Goal: Task Accomplishment & Management: Use online tool/utility

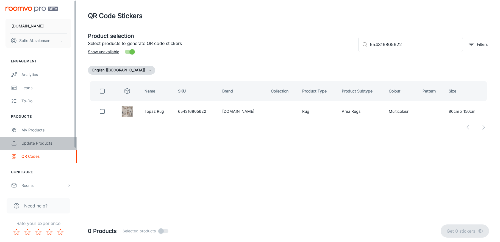
click at [58, 140] on link "Update Products" at bounding box center [38, 143] width 77 height 13
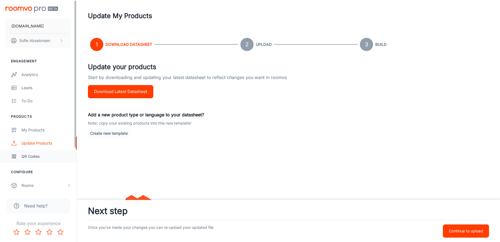
click at [50, 161] on link "QR Codes" at bounding box center [38, 156] width 77 height 13
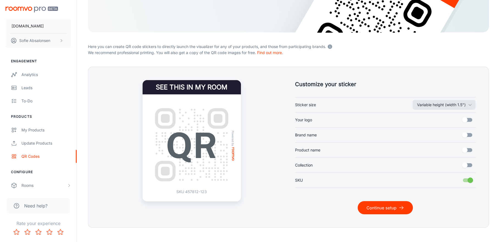
click at [381, 208] on button "Continue setup" at bounding box center [385, 207] width 55 height 13
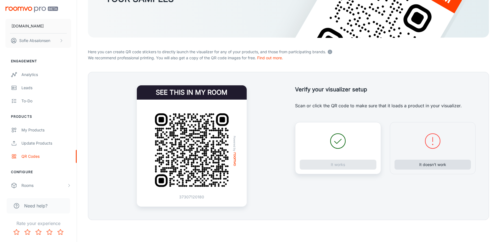
scroll to position [84, 0]
click at [430, 166] on button "It doesn’t work" at bounding box center [432, 165] width 77 height 10
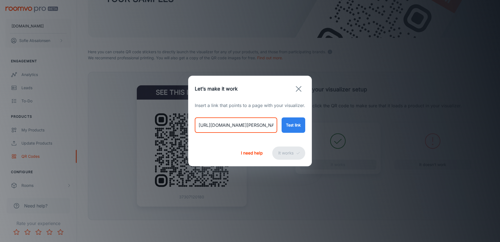
drag, startPoint x: 198, startPoint y: 126, endPoint x: 368, endPoint y: 132, distance: 169.9
click at [368, 132] on div "Let’s make it work Insert a link that points to a page with your visualizer. ht…" at bounding box center [250, 121] width 500 height 242
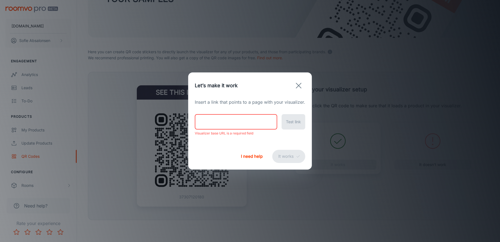
paste input "https://rugs.ie/products/kyra-aztec-style-rug"
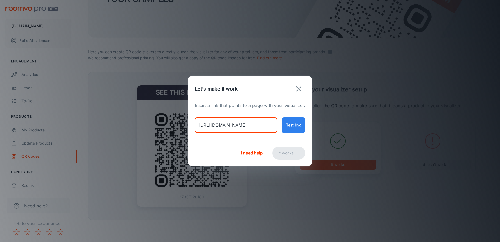
type input "https://rugs.ie/products/kyra-aztec-style-rug"
click at [291, 132] on button "Test link" at bounding box center [294, 125] width 24 height 15
click at [290, 159] on button "It works" at bounding box center [288, 153] width 33 height 13
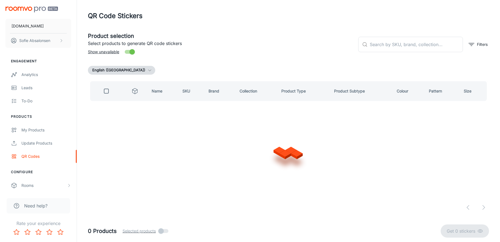
scroll to position [0, 0]
click at [387, 50] on input "text" at bounding box center [416, 44] width 93 height 15
paste input "662476630879"
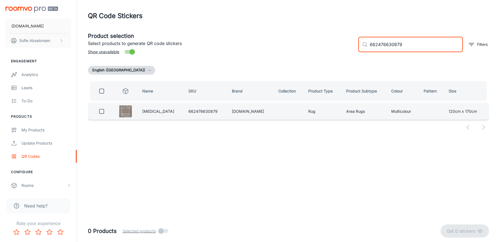
type input "662476630879"
click at [105, 113] on input "checkbox" at bounding box center [101, 111] width 11 height 11
checkbox input "true"
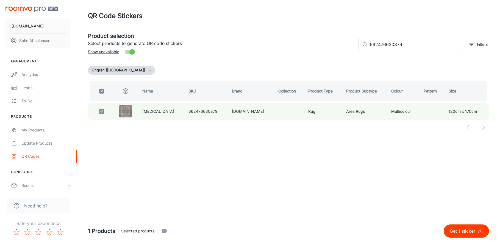
click at [473, 233] on p "Get 1 sticker" at bounding box center [464, 231] width 28 height 7
checkbox input "false"
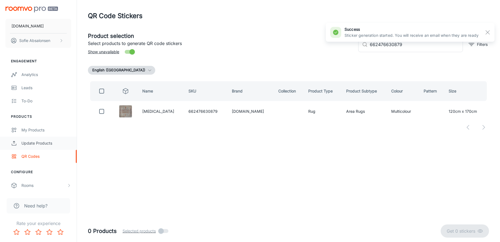
click at [62, 143] on div "Update Products" at bounding box center [46, 143] width 50 height 6
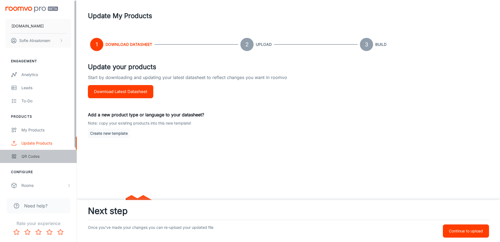
click at [59, 157] on div "QR Codes" at bounding box center [46, 157] width 50 height 6
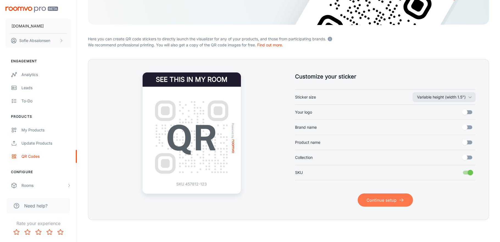
click at [383, 205] on button "Continue setup" at bounding box center [385, 200] width 55 height 13
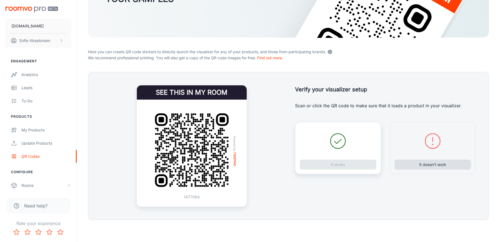
scroll to position [84, 0]
click at [416, 171] on div "It doesn’t work" at bounding box center [433, 148] width 86 height 52
click at [412, 166] on button "It doesn’t work" at bounding box center [432, 165] width 77 height 10
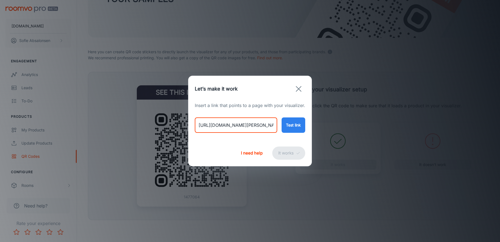
drag, startPoint x: 195, startPoint y: 127, endPoint x: 354, endPoint y: 143, distance: 158.9
click at [354, 143] on div "Let’s make it work Insert a link that points to a page with your visualizer. ht…" at bounding box center [250, 121] width 500 height 242
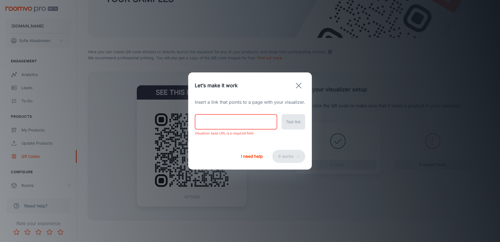
paste input "https://rugs.ie/products/kyra-aztec-style-runner"
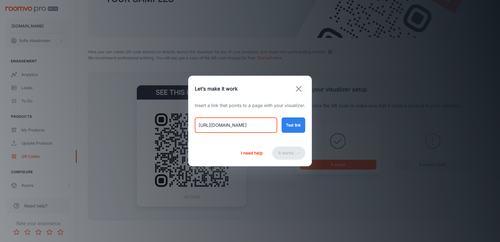
type input "https://rugs.ie/products/kyra-aztec-style-runner"
click at [291, 124] on button "Test link" at bounding box center [294, 125] width 24 height 15
click at [284, 151] on button "It works" at bounding box center [288, 153] width 33 height 13
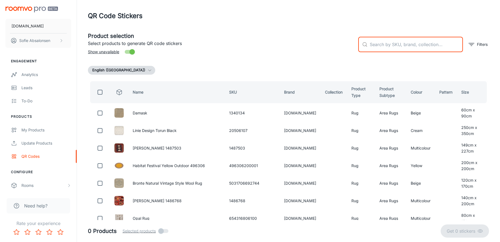
click at [399, 49] on input "text" at bounding box center [416, 44] width 93 height 15
paste input ": 662476631319"
type input ": 662476631319"
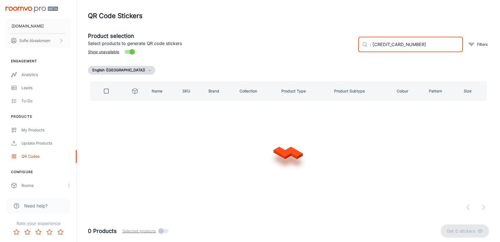
checkbox input "true"
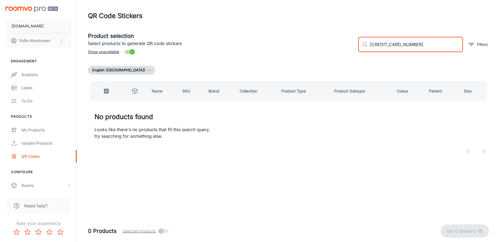
type input "662476631319"
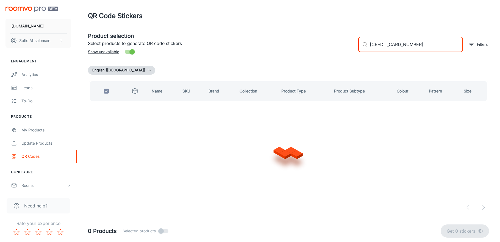
checkbox input "false"
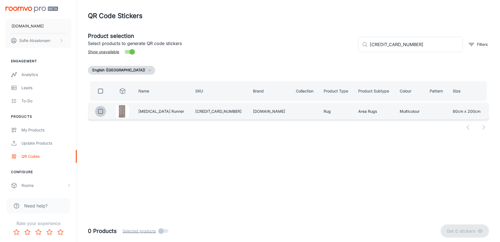
click at [105, 112] on input "checkbox" at bounding box center [100, 111] width 11 height 11
checkbox input "true"
click at [470, 231] on p "Get 1 sticker" at bounding box center [464, 231] width 28 height 7
checkbox input "false"
click at [291, 104] on td at bounding box center [305, 111] width 28 height 16
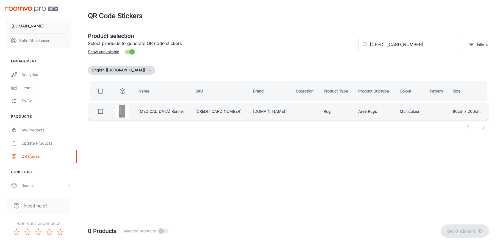
click at [291, 113] on td at bounding box center [305, 111] width 28 height 16
click at [100, 116] on input "checkbox" at bounding box center [100, 111] width 11 height 11
checkbox input "true"
click at [457, 231] on p "Get 1 sticker" at bounding box center [464, 231] width 28 height 7
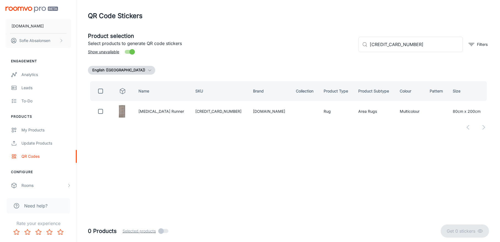
checkbox input "false"
click at [57, 143] on div "Update Products" at bounding box center [46, 143] width 50 height 6
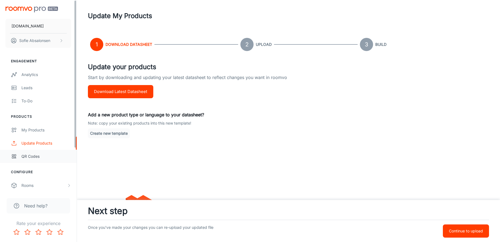
click at [56, 152] on link "QR Codes" at bounding box center [38, 156] width 77 height 13
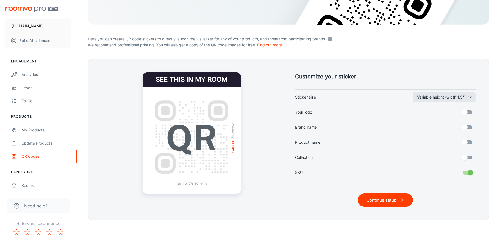
click at [386, 196] on button "Continue setup" at bounding box center [385, 200] width 55 height 13
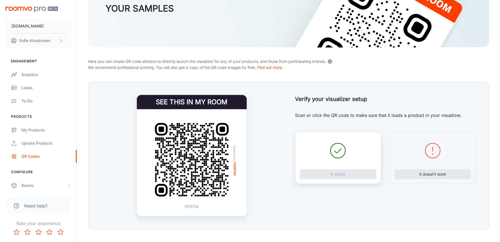
scroll to position [75, 0]
click at [414, 178] on button "It doesn’t work" at bounding box center [432, 174] width 77 height 10
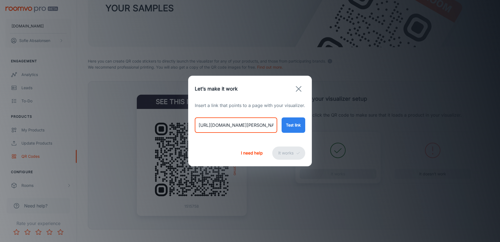
drag, startPoint x: 196, startPoint y: 125, endPoint x: 340, endPoint y: 135, distance: 143.7
click at [340, 135] on div "Let’s make it work Insert a link that points to a page with your visualizer. ht…" at bounding box center [250, 121] width 500 height 242
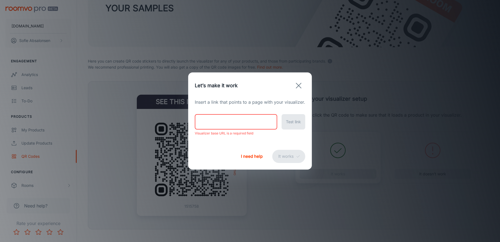
paste input "https://rugs.ie/products/raha-persian-style-rug"
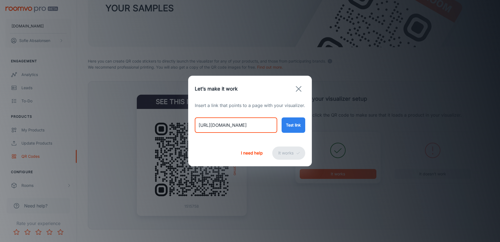
type input "https://rugs.ie/products/raha-persian-style-rug"
click at [295, 126] on button "Test link" at bounding box center [294, 125] width 24 height 15
click at [291, 155] on button "It works" at bounding box center [288, 153] width 33 height 13
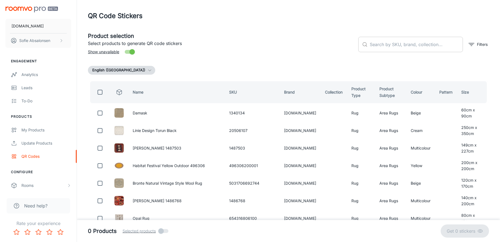
click at [428, 41] on input "text" at bounding box center [416, 44] width 93 height 15
paste input "791101896189"
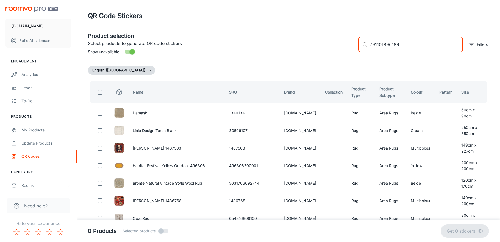
type input "791101896189"
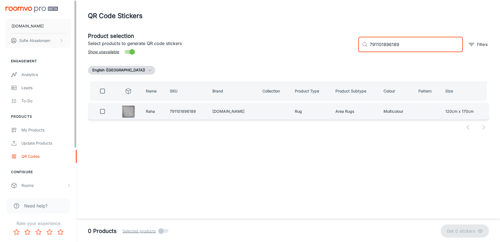
click at [101, 114] on input "checkbox" at bounding box center [102, 111] width 11 height 11
checkbox input "true"
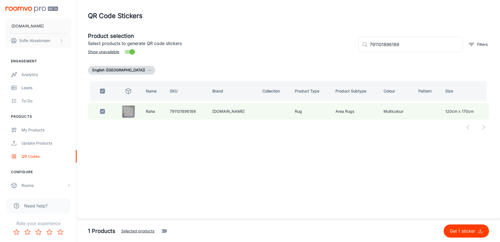
click at [457, 235] on button "Get 1 sticker" at bounding box center [466, 231] width 45 height 13
checkbox input "false"
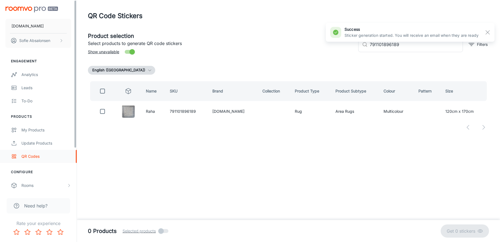
click at [46, 152] on link "QR Codes" at bounding box center [38, 156] width 77 height 13
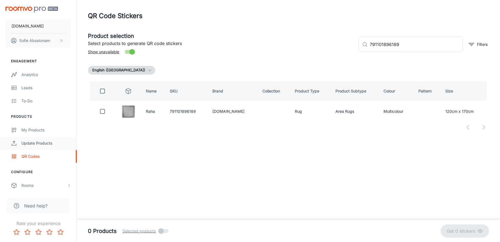
click at [53, 146] on div "Update Products" at bounding box center [46, 143] width 50 height 6
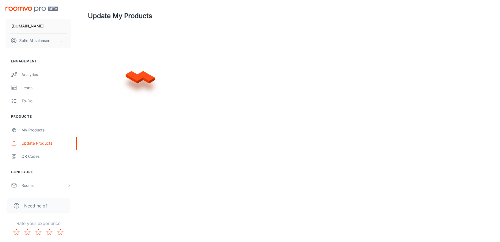
click at [52, 157] on div "QR Codes" at bounding box center [46, 157] width 50 height 6
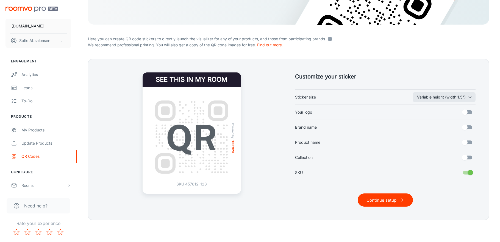
click at [390, 201] on button "Continue setup" at bounding box center [385, 200] width 55 height 13
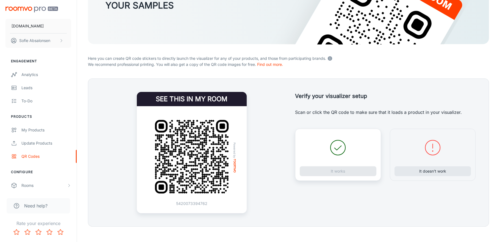
scroll to position [80, 0]
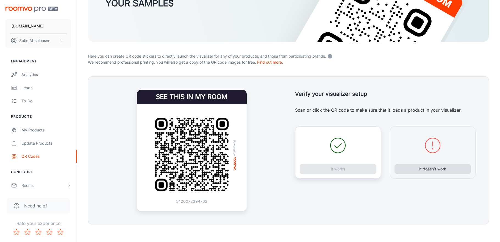
click at [414, 167] on button "It doesn’t work" at bounding box center [432, 169] width 77 height 10
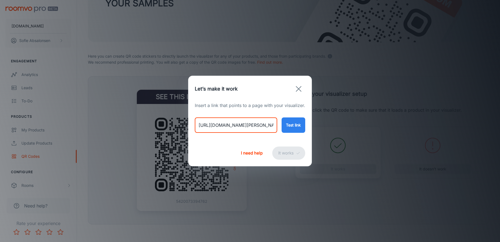
drag, startPoint x: 208, startPoint y: 128, endPoint x: 279, endPoint y: 120, distance: 71.9
click at [279, 120] on div "https://rugs.ie/products/geri-designs-brownstone-rug ​ Test link" at bounding box center [250, 121] width 110 height 24
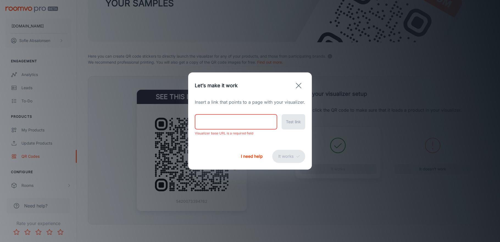
paste input "https://rugs.ie/products/raha-persian-style-runner"
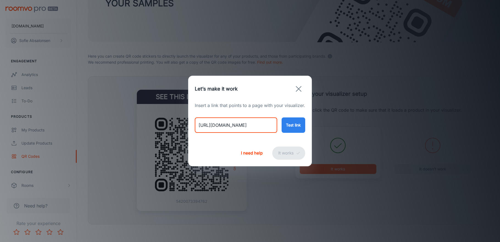
type input "https://rugs.ie/products/raha-persian-style-runner"
click at [303, 127] on button "Test link" at bounding box center [294, 125] width 24 height 15
click at [283, 155] on button "It works" at bounding box center [288, 153] width 33 height 13
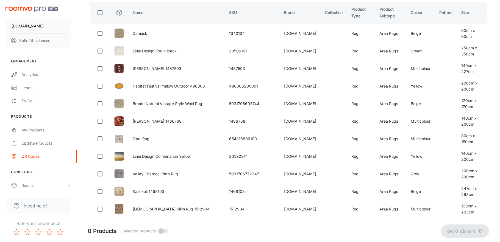
scroll to position [0, 0]
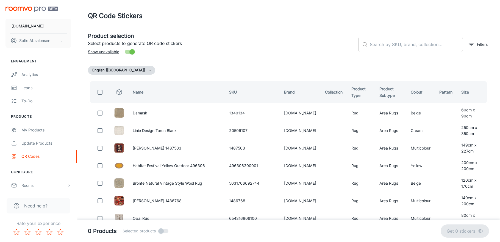
click at [398, 41] on input "text" at bounding box center [416, 44] width 93 height 15
paste input "662476631333"
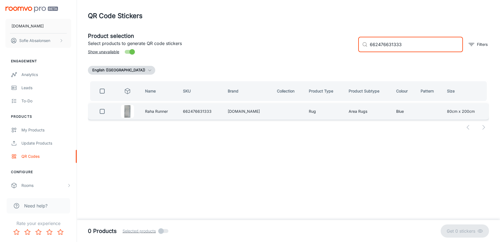
type input "662476631333"
click at [106, 115] on input "checkbox" at bounding box center [102, 111] width 11 height 11
checkbox input "true"
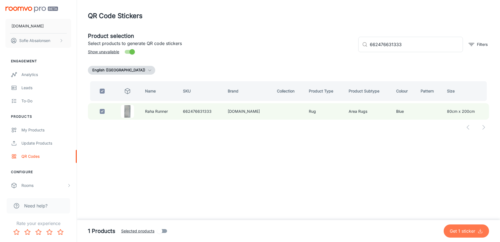
click at [460, 229] on p "Get 1 sticker" at bounding box center [464, 231] width 28 height 7
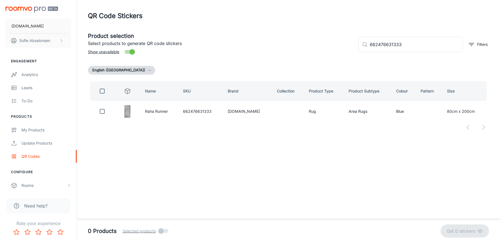
checkbox input "false"
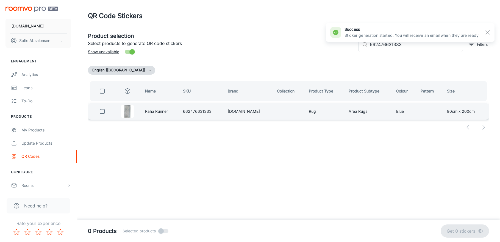
click at [103, 110] on input "checkbox" at bounding box center [102, 111] width 11 height 11
checkbox input "true"
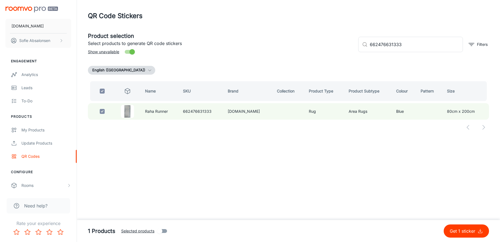
click at [449, 228] on button "Get 1 sticker" at bounding box center [466, 231] width 45 height 13
checkbox input "false"
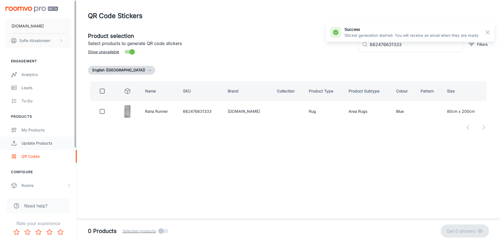
click at [61, 141] on div "Update Products" at bounding box center [46, 143] width 50 height 6
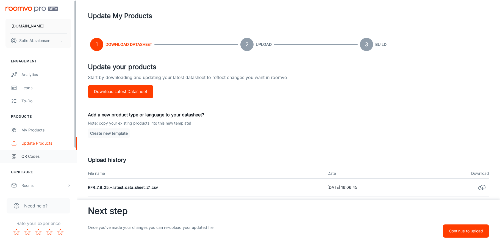
click at [59, 155] on div "QR Codes" at bounding box center [46, 157] width 50 height 6
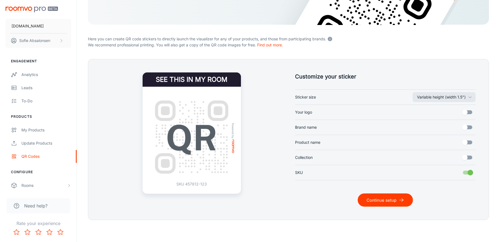
click at [393, 199] on button "Continue setup" at bounding box center [385, 200] width 55 height 13
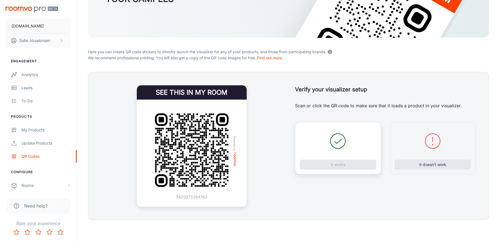
scroll to position [84, 0]
click at [423, 164] on button "It doesn’t work" at bounding box center [432, 165] width 77 height 10
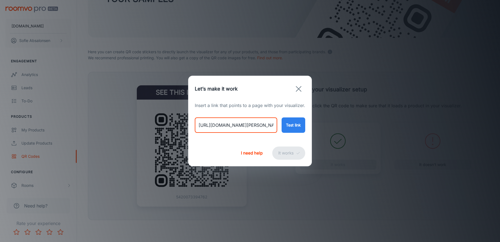
drag, startPoint x: 196, startPoint y: 125, endPoint x: 346, endPoint y: 133, distance: 150.2
click at [346, 133] on div "Let’s make it work Insert a link that points to a page with your visualizer. ht…" at bounding box center [250, 121] width 500 height 242
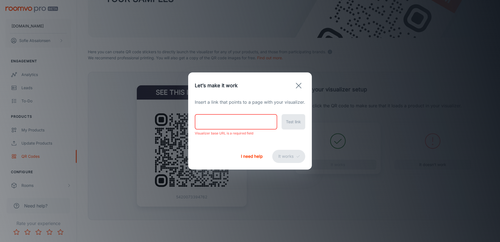
paste input "https://rugs.ie/products/sura-persian-style-runner"
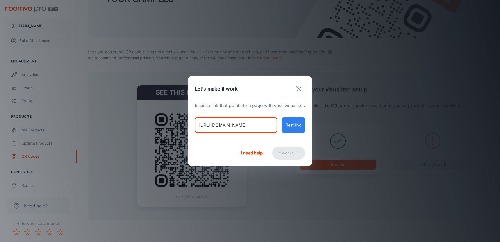
type input "https://rugs.ie/products/sura-persian-style-runner"
click at [298, 123] on button "Test link" at bounding box center [294, 125] width 24 height 15
click at [287, 150] on button "It works" at bounding box center [288, 153] width 33 height 13
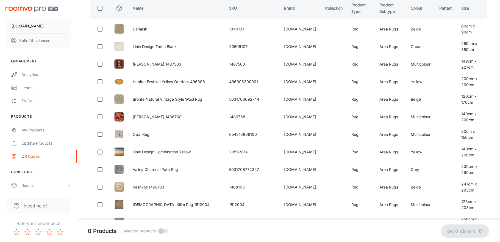
scroll to position [0, 0]
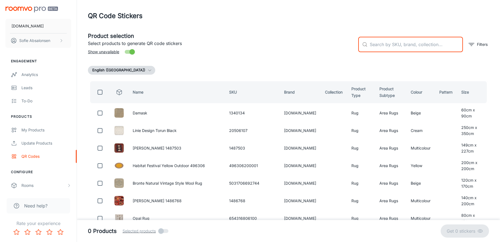
click at [383, 49] on input "text" at bounding box center [416, 44] width 93 height 15
paste input "662476631340"
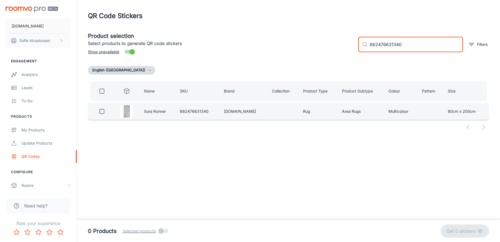
type input "662476631340"
click at [101, 111] on input "checkbox" at bounding box center [101, 111] width 11 height 11
checkbox input "true"
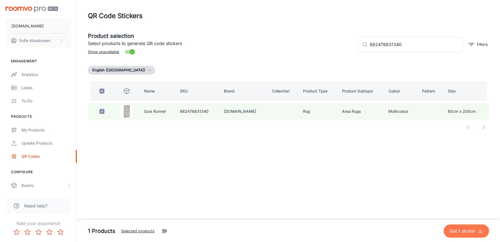
click at [456, 227] on button "Get 1 sticker" at bounding box center [466, 231] width 45 height 13
checkbox input "false"
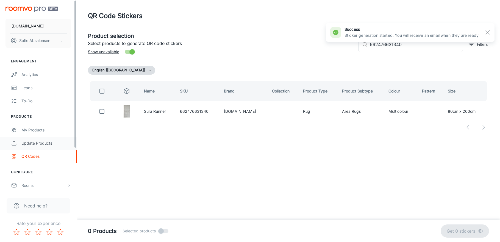
click at [52, 144] on div "Update Products" at bounding box center [46, 143] width 50 height 6
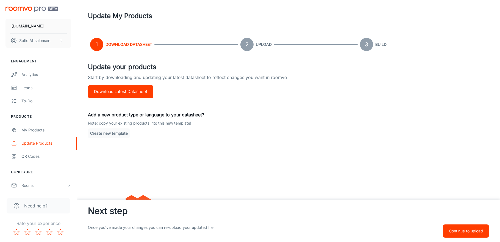
click at [54, 160] on link "QR Codes" at bounding box center [38, 156] width 77 height 13
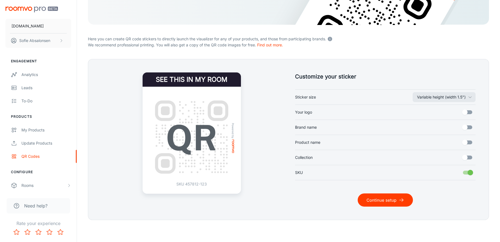
click at [380, 196] on button "Continue setup" at bounding box center [385, 200] width 55 height 13
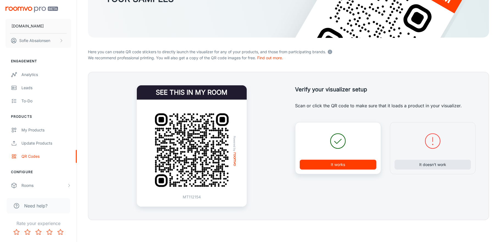
scroll to position [84, 0]
click at [432, 161] on button "It doesn’t work" at bounding box center [432, 165] width 77 height 10
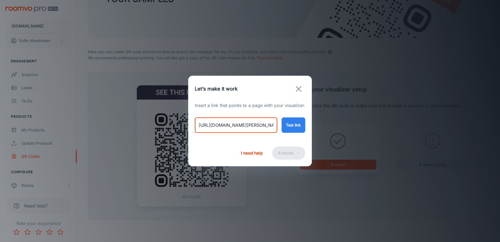
drag, startPoint x: 197, startPoint y: 123, endPoint x: 334, endPoint y: 132, distance: 137.1
click at [334, 132] on div "Let’s make it work Insert a link that points to a page with your visualizer. ht…" at bounding box center [250, 121] width 500 height 242
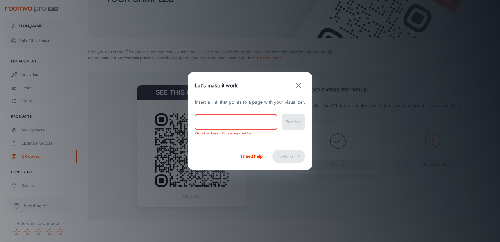
paste input "https://rugs.ie/products/sura-persian-style-rug"
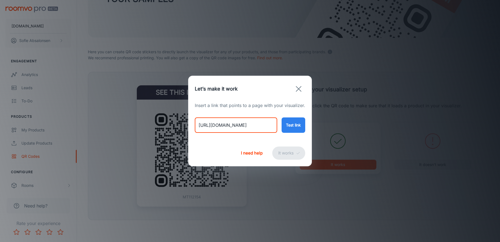
type input "https://rugs.ie/products/sura-persian-style-rug"
click at [283, 121] on button "Test link" at bounding box center [294, 125] width 24 height 15
click at [280, 154] on button "It works" at bounding box center [288, 153] width 33 height 13
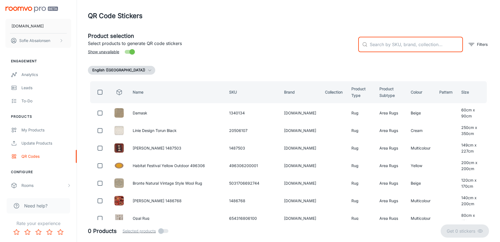
click at [413, 48] on input "text" at bounding box center [416, 44] width 93 height 15
paste input "662476630770"
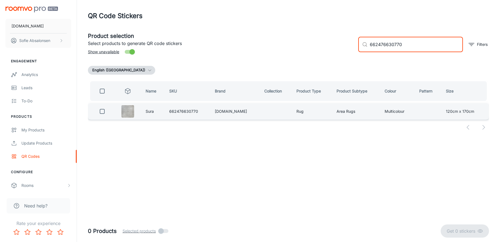
type input "662476630770"
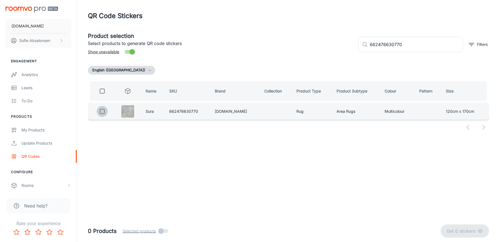
click at [102, 112] on input "checkbox" at bounding box center [102, 111] width 11 height 11
checkbox input "true"
click at [460, 232] on p "Get 1 sticker" at bounding box center [464, 231] width 28 height 7
checkbox input "false"
click at [99, 109] on input "checkbox" at bounding box center [102, 111] width 11 height 11
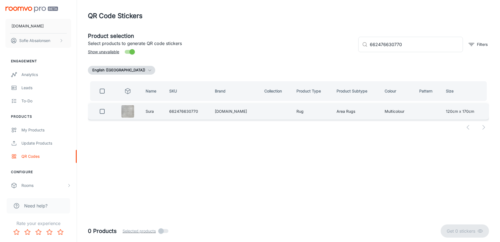
checkbox input "true"
click at [459, 230] on p "Get 1 sticker" at bounding box center [464, 231] width 28 height 7
checkbox input "false"
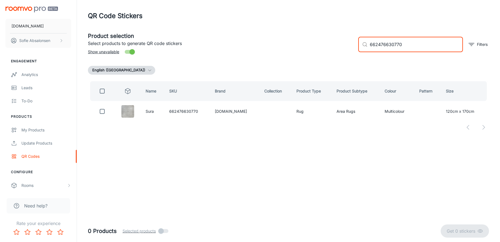
drag, startPoint x: 418, startPoint y: 41, endPoint x: 330, endPoint y: 51, distance: 88.5
click at [330, 51] on div "Product selection Select products to generate QR code stickers Show unavailable…" at bounding box center [286, 42] width 405 height 30
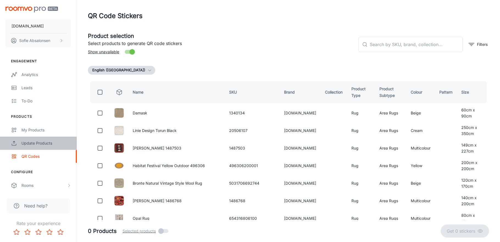
click at [33, 148] on link "Update Products" at bounding box center [38, 143] width 77 height 13
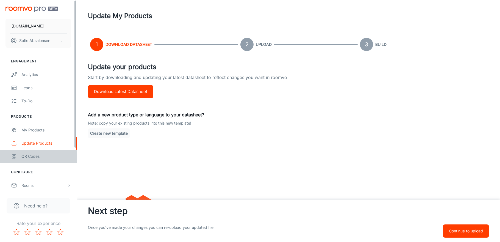
click at [35, 158] on div "QR Codes" at bounding box center [46, 157] width 50 height 6
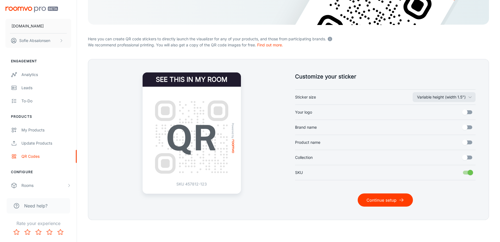
click at [373, 198] on button "Continue setup" at bounding box center [385, 200] width 55 height 13
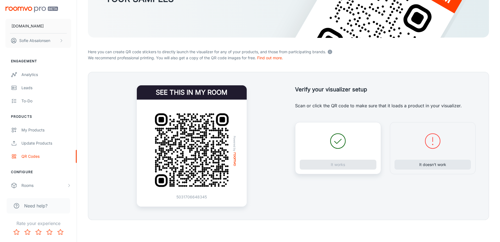
scroll to position [84, 0]
click at [411, 169] on button "It doesn’t work" at bounding box center [432, 165] width 77 height 10
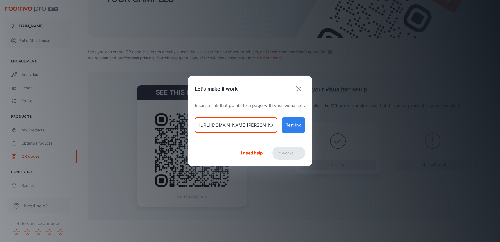
drag, startPoint x: 199, startPoint y: 127, endPoint x: 339, endPoint y: 141, distance: 141.3
click at [339, 141] on div "Let’s make it work Insert a link that points to a page with your visualizer. ht…" at bounding box center [250, 121] width 500 height 242
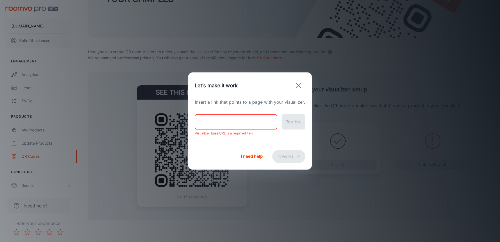
paste input "https://rugs.ie/products/lore-zahra-runner"
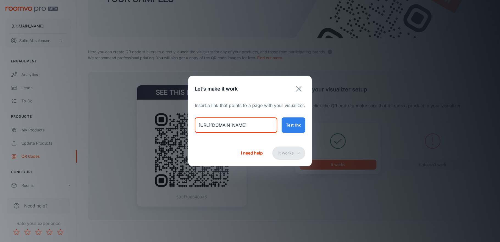
type input "https://rugs.ie/products/lore-zahra-runner"
click at [286, 120] on button "Test link" at bounding box center [294, 125] width 24 height 15
click at [294, 151] on button "It works" at bounding box center [288, 153] width 33 height 13
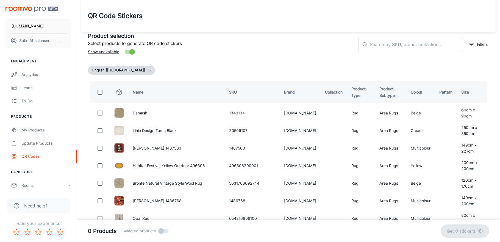
scroll to position [0, 0]
click at [422, 43] on input "text" at bounding box center [416, 44] width 93 height 15
paste input "0654316806698"
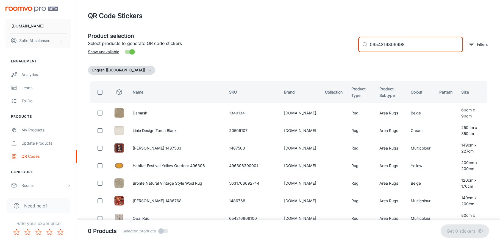
type input "0654316806698"
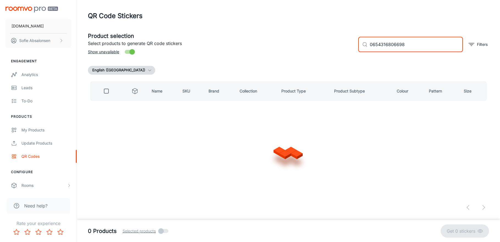
checkbox input "true"
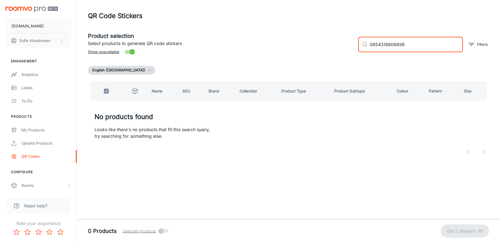
click at [372, 48] on input "0654316806698" at bounding box center [416, 44] width 93 height 15
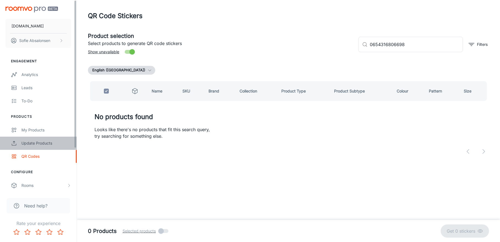
click at [46, 148] on link "Update Products" at bounding box center [38, 143] width 77 height 13
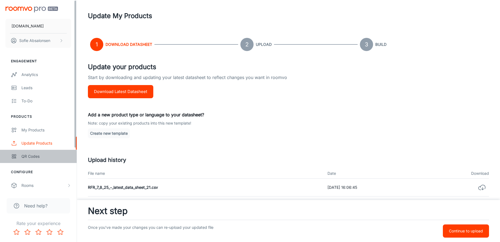
click at [45, 154] on div "QR Codes" at bounding box center [46, 157] width 50 height 6
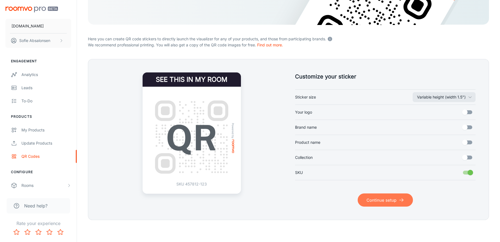
click at [393, 196] on button "Continue setup" at bounding box center [385, 200] width 55 height 13
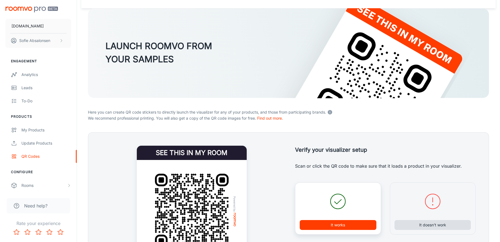
click at [429, 226] on button "It doesn’t work" at bounding box center [432, 225] width 77 height 10
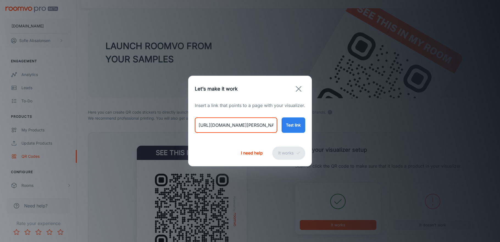
drag, startPoint x: 199, startPoint y: 125, endPoint x: 314, endPoint y: 139, distance: 115.7
click at [314, 139] on div "Let’s make it work Insert a link that points to a page with your visualizer. ht…" at bounding box center [250, 121] width 500 height 242
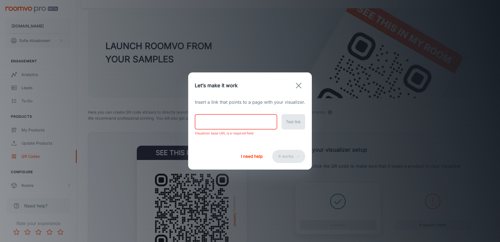
paste input "https://rugs.ie/products/lore-zahra-runner"
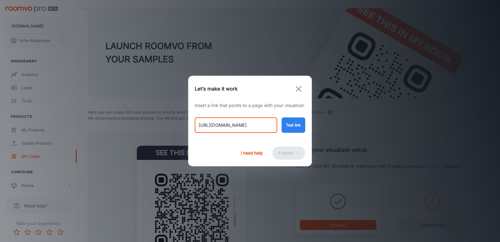
type input "https://rugs.ie/products/lore-zahra-runner"
click at [297, 127] on button "Test link" at bounding box center [294, 125] width 24 height 15
click at [288, 152] on button "It works" at bounding box center [288, 153] width 33 height 13
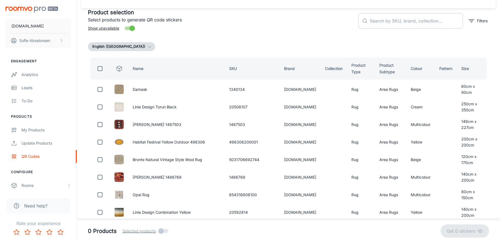
click at [411, 18] on input "text" at bounding box center [416, 20] width 93 height 15
paste input "https://rugs.ie/products/lore-zahra-runner"
type input "https://rugs.ie/products/lore-zahra-runner"
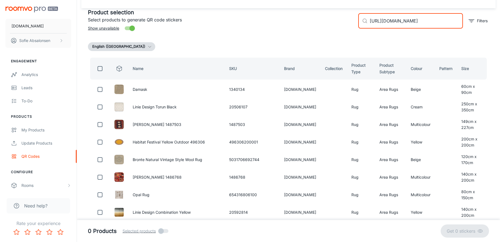
scroll to position [0, 0]
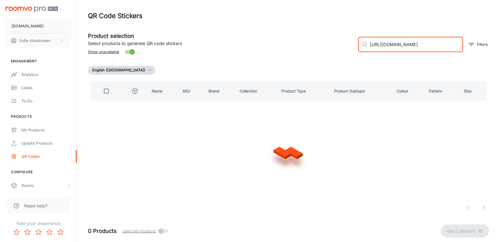
checkbox input "true"
type input "h"
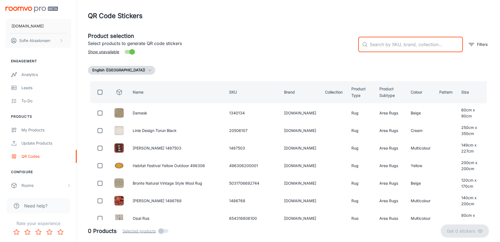
checkbox input "false"
paste input "0654316806698"
type input "0654316806698"
checkbox input "true"
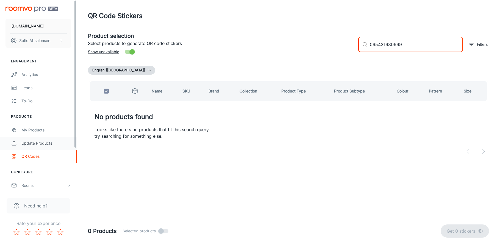
type input "065431680669"
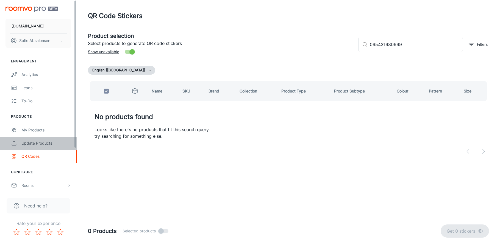
click at [69, 143] on div "Update Products" at bounding box center [46, 143] width 50 height 6
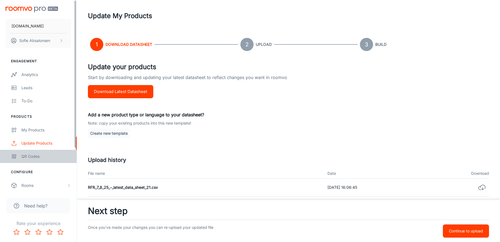
click at [60, 154] on div "QR Codes" at bounding box center [46, 157] width 50 height 6
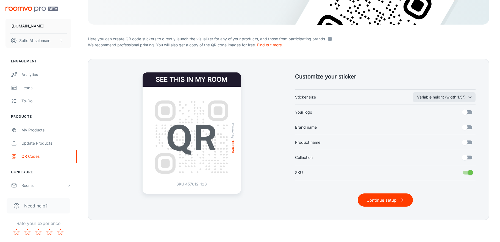
scroll to position [97, 0]
click at [400, 197] on button "Continue setup" at bounding box center [385, 200] width 55 height 13
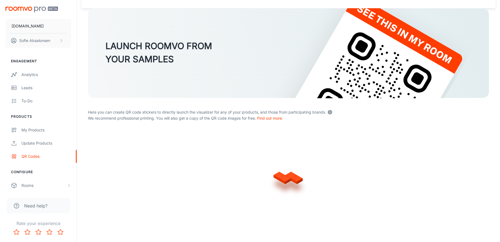
scroll to position [24, 0]
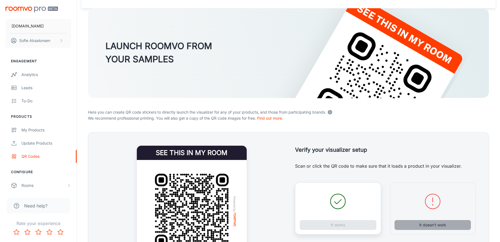
click at [429, 224] on button "It doesn’t work" at bounding box center [432, 225] width 77 height 10
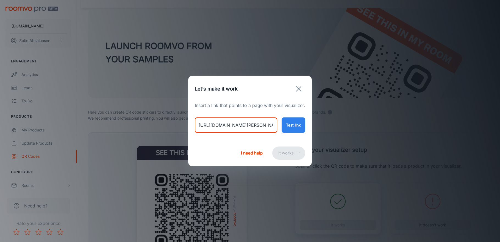
drag, startPoint x: 198, startPoint y: 125, endPoint x: 314, endPoint y: 130, distance: 116.0
click at [314, 130] on div "Let’s make it work Insert a link that points to a page with your visualizer. ht…" at bounding box center [250, 121] width 500 height 242
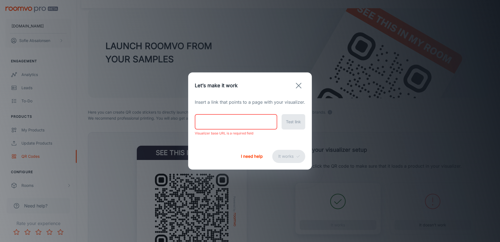
paste input "https://rugs.ie/products/lore-zahra-runner"
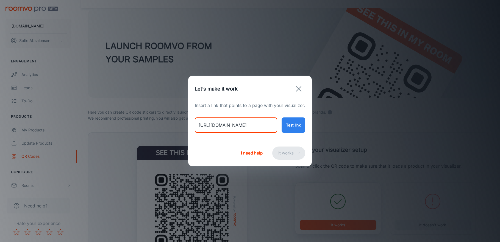
type input "https://rugs.ie/products/lore-zahra-runner"
click at [296, 125] on button "Test link" at bounding box center [294, 125] width 24 height 15
click at [291, 155] on button "It works" at bounding box center [288, 153] width 33 height 13
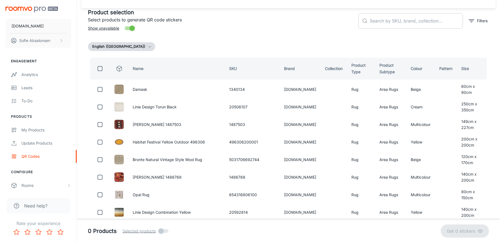
click at [400, 23] on input "text" at bounding box center [416, 20] width 93 height 15
paste input "0654316806698"
type input "0654316806698"
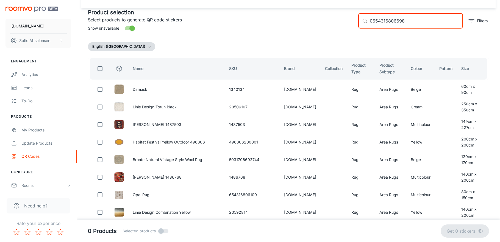
checkbox input "true"
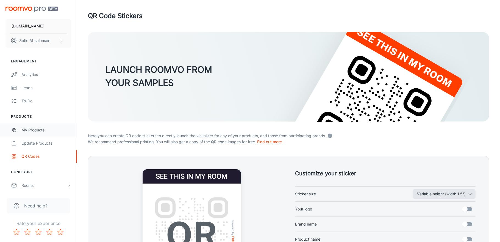
click at [54, 136] on link "My Products" at bounding box center [38, 130] width 77 height 13
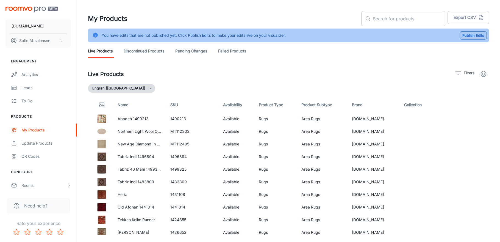
click at [394, 18] on input "text" at bounding box center [409, 18] width 73 height 15
paste input "0654316806698"
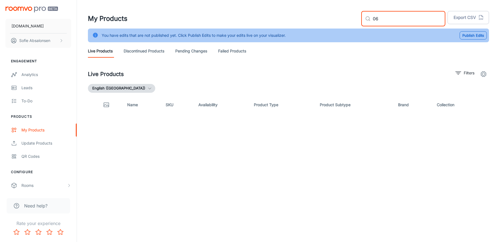
type input "0"
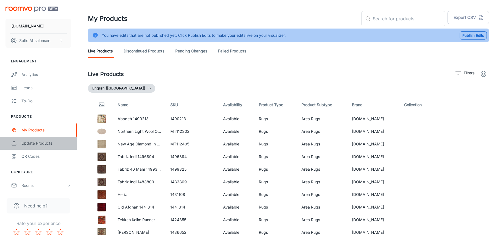
click at [41, 148] on link "Update Products" at bounding box center [38, 143] width 77 height 13
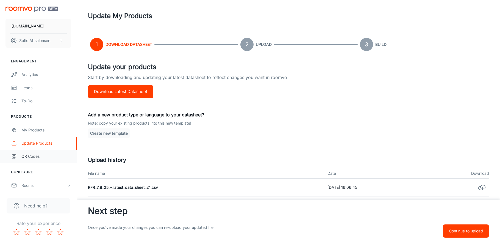
click at [45, 155] on div "QR Codes" at bounding box center [46, 157] width 50 height 6
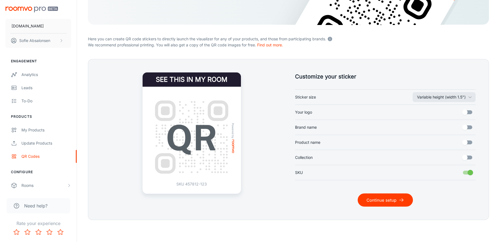
scroll to position [97, 0]
click at [446, 97] on button "Variable height (width 1.5")" at bounding box center [444, 97] width 63 height 10
click at [466, 72] on div at bounding box center [250, 121] width 500 height 242
click at [386, 204] on button "Continue setup" at bounding box center [385, 200] width 55 height 13
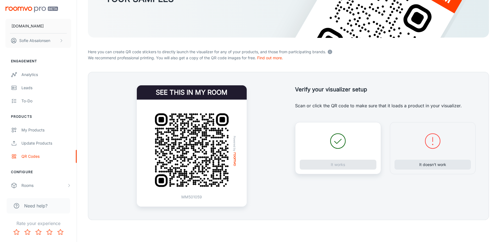
scroll to position [84, 0]
click at [425, 167] on button "It doesn’t work" at bounding box center [432, 165] width 77 height 10
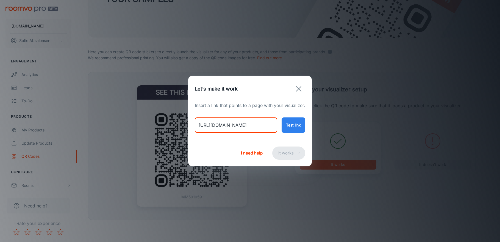
drag, startPoint x: 198, startPoint y: 126, endPoint x: 308, endPoint y: 124, distance: 109.6
click at [308, 124] on div "Insert a link that points to a page with your visualizer. https://rugs.ie/produ…" at bounding box center [250, 121] width 124 height 38
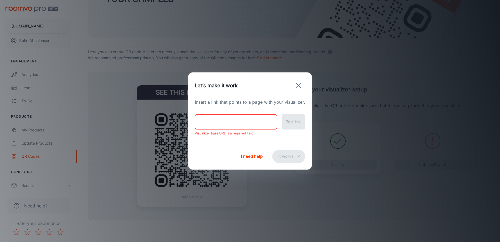
paste input "https://rugs.ie/products/lore-zahra-runner?roomvoStartVisualizer=true&product_t…"
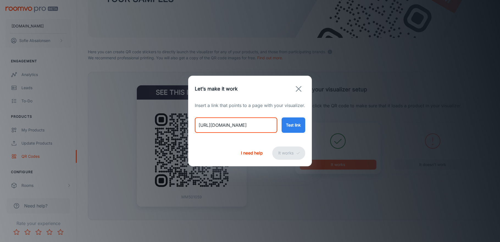
type input "https://rugs.ie/products/lore-zahra-runner?roomvoStartVisualizer=true&product_t…"
click at [290, 122] on button "Test link" at bounding box center [294, 125] width 24 height 15
click at [288, 152] on button "It works" at bounding box center [288, 153] width 33 height 13
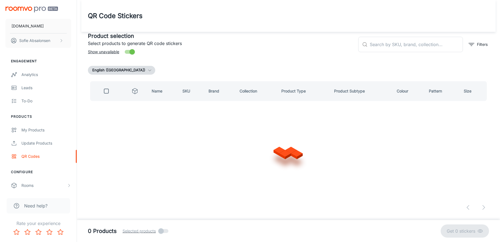
scroll to position [0, 0]
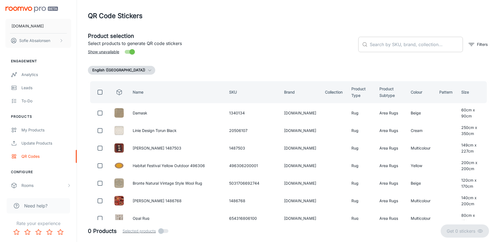
click at [391, 42] on input "text" at bounding box center [416, 44] width 93 height 15
paste input "0654316806698"
type input "0654316806698"
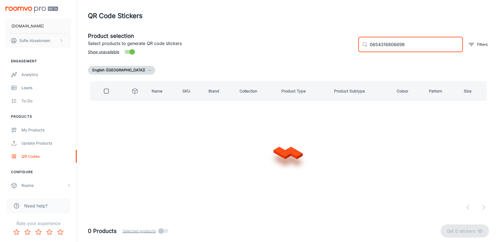
checkbox input "true"
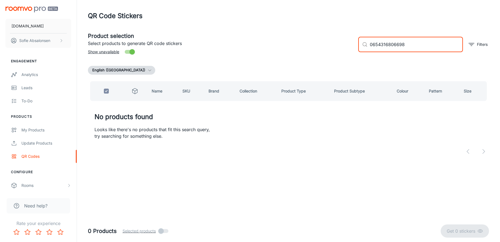
type input "0654316806698"
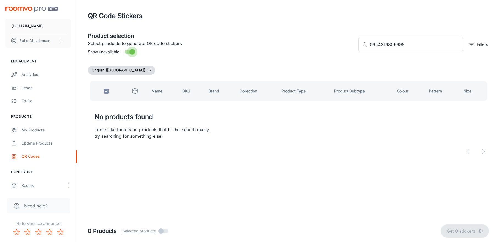
click at [132, 49] on input "Show unavailable" at bounding box center [131, 52] width 31 height 10
click at [418, 44] on input "0654316806698" at bounding box center [416, 44] width 93 height 15
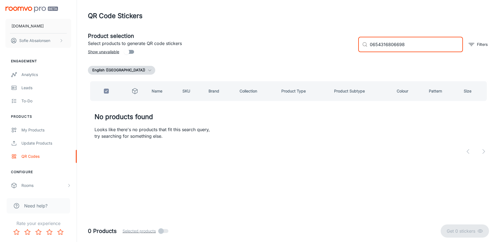
click at [133, 52] on input "Show unavailable" at bounding box center [126, 52] width 31 height 10
checkbox input "true"
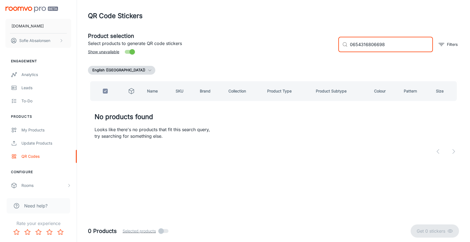
click at [394, 47] on input "0654316806698" at bounding box center [391, 44] width 83 height 15
click at [369, 46] on input "0654316806698" at bounding box center [391, 44] width 83 height 15
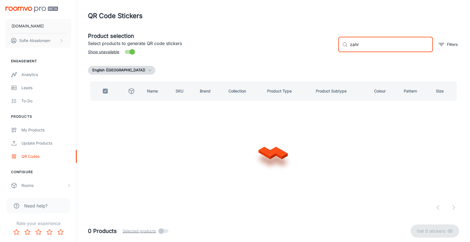
type input "zahra"
checkbox input "false"
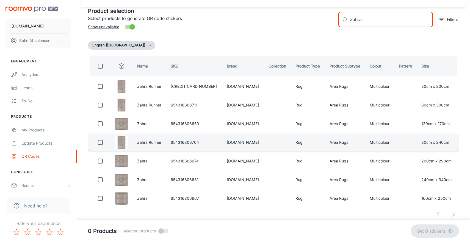
scroll to position [27, 0]
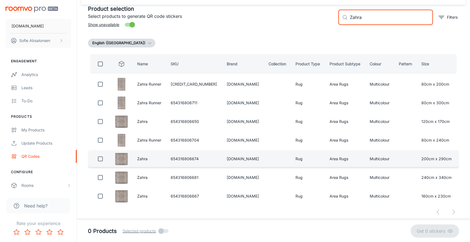
type input "Zahra"
click at [102, 160] on input "checkbox" at bounding box center [100, 159] width 11 height 11
checkbox input "true"
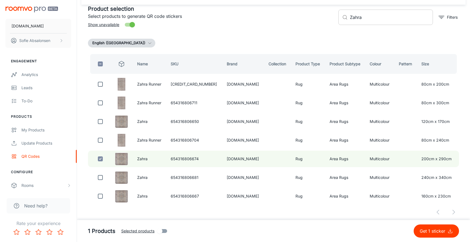
click at [354, 17] on input "Zahra" at bounding box center [391, 17] width 83 height 15
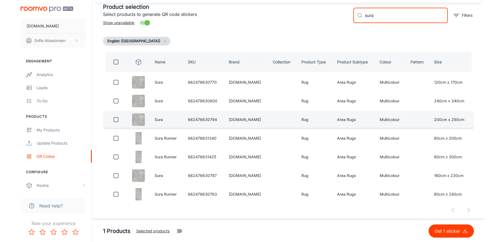
scroll to position [29, 0]
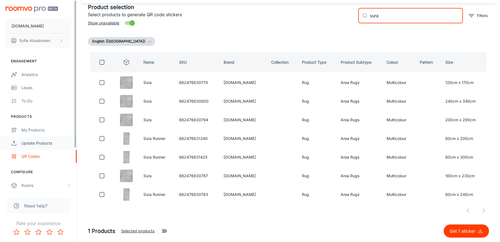
type input "sura"
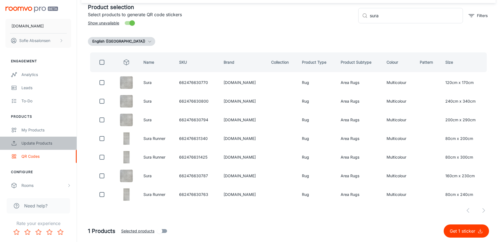
click at [55, 146] on div "Update Products" at bounding box center [46, 143] width 50 height 6
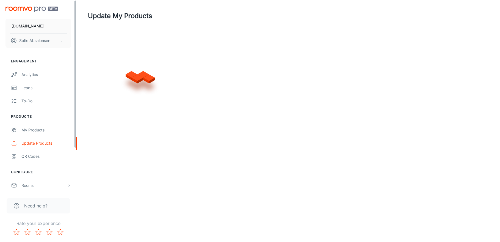
click at [56, 151] on link "QR Codes" at bounding box center [38, 156] width 77 height 13
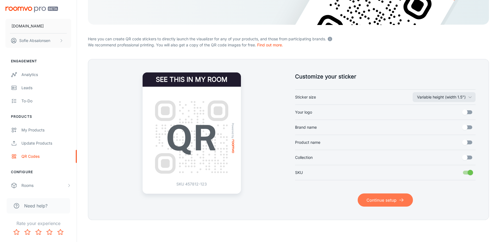
click at [371, 197] on button "Continue setup" at bounding box center [385, 200] width 55 height 13
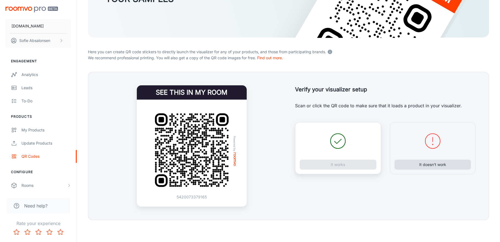
scroll to position [84, 0]
click at [420, 164] on button "It doesn’t work" at bounding box center [432, 165] width 77 height 10
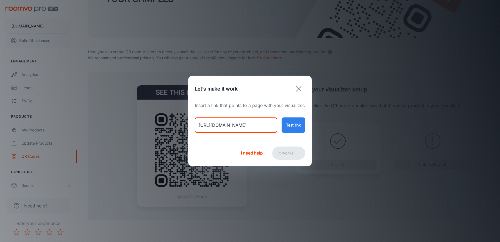
drag, startPoint x: 198, startPoint y: 126, endPoint x: 312, endPoint y: 130, distance: 114.3
click at [312, 130] on div "Let’s make it work Insert a link that points to a page with your visualizer. ht…" at bounding box center [250, 121] width 500 height 242
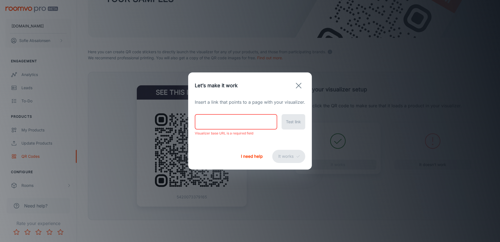
paste input "https://rugs.ie/products/lore-zahra-rug?variant=48998775521586"
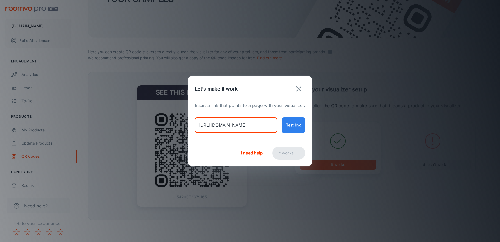
type input "https://rugs.ie/products/lore-zahra-rug?variant=48998775521586"
click at [297, 124] on button "Test link" at bounding box center [294, 125] width 24 height 15
click at [291, 157] on button "It works" at bounding box center [288, 153] width 33 height 13
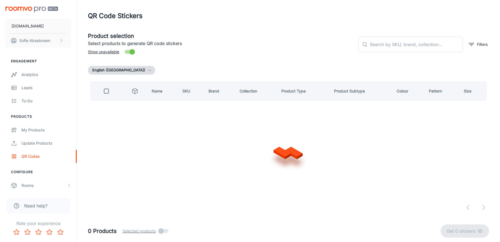
scroll to position [0, 0]
click at [421, 44] on input "text" at bounding box center [416, 44] width 93 height 15
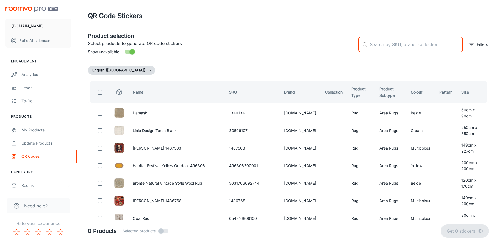
paste input "0654316806650"
type input "0654316806650"
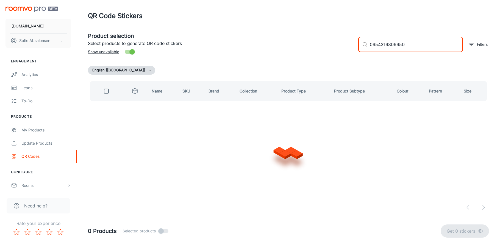
checkbox input "true"
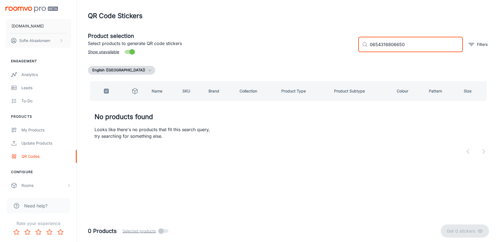
drag, startPoint x: 423, startPoint y: 44, endPoint x: 325, endPoint y: 43, distance: 98.1
click at [325, 43] on div "Product selection Select products to generate QR code stickers Show unavailable…" at bounding box center [286, 42] width 405 height 30
type input "zahra"
checkbox input "false"
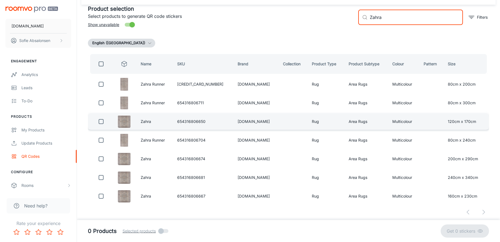
scroll to position [27, 0]
type input "Zahra"
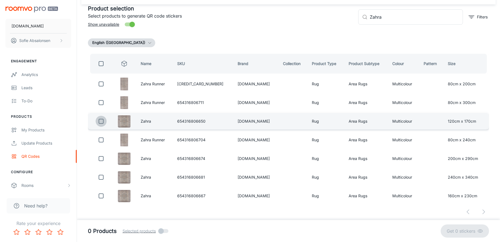
click at [104, 124] on input "checkbox" at bounding box center [101, 121] width 11 height 11
click at [461, 230] on p "Get 1 sticker" at bounding box center [464, 231] width 28 height 7
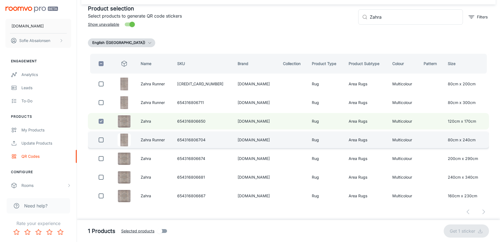
checkbox input "false"
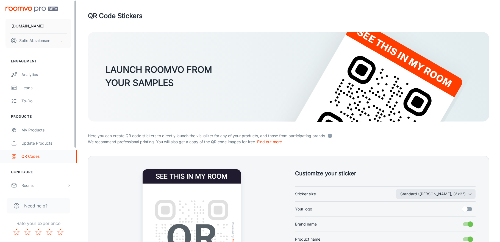
click at [49, 157] on div "QR Codes" at bounding box center [46, 157] width 50 height 6
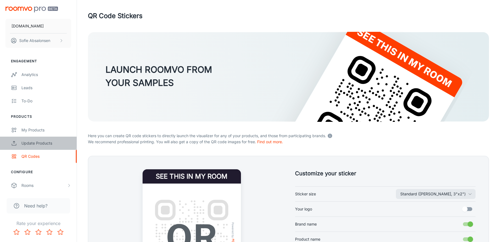
click at [50, 149] on link "Update Products" at bounding box center [38, 143] width 77 height 13
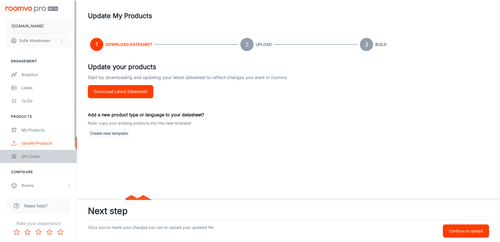
click at [49, 162] on link "QR Codes" at bounding box center [38, 156] width 77 height 13
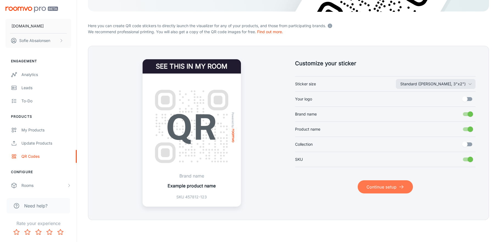
click at [375, 185] on button "Continue setup" at bounding box center [385, 186] width 55 height 13
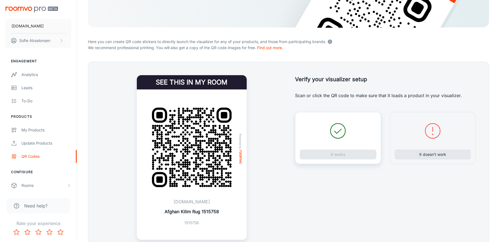
scroll to position [94, 0]
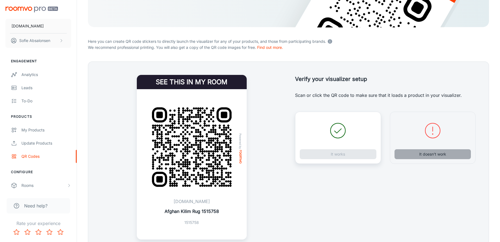
click at [422, 151] on button "It doesn’t work" at bounding box center [432, 154] width 77 height 10
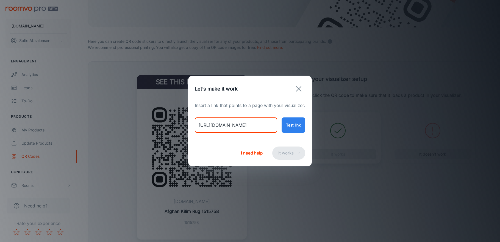
drag, startPoint x: 197, startPoint y: 127, endPoint x: 341, endPoint y: 132, distance: 143.7
click at [341, 132] on div "Let’s make it work Insert a link that points to a page with your visualizer. [U…" at bounding box center [250, 121] width 500 height 242
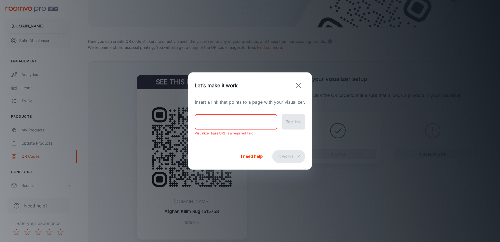
paste input "[URL][DOMAIN_NAME]"
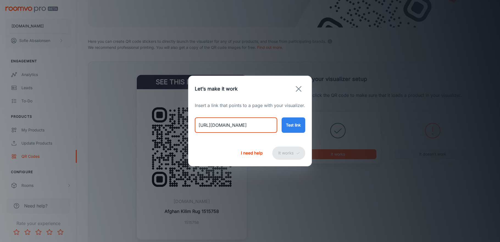
type input "[URL][DOMAIN_NAME]"
click at [293, 127] on button "Test link" at bounding box center [294, 125] width 24 height 15
click at [287, 156] on button "It works" at bounding box center [288, 153] width 33 height 13
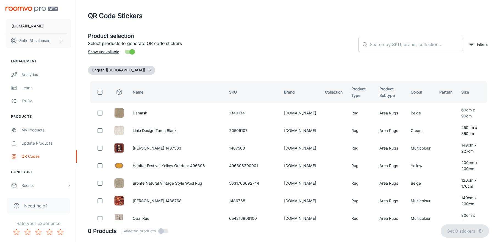
click at [393, 50] on input "text" at bounding box center [416, 44] width 93 height 15
paste input "[CREDIT_CARD_NUMBER]"
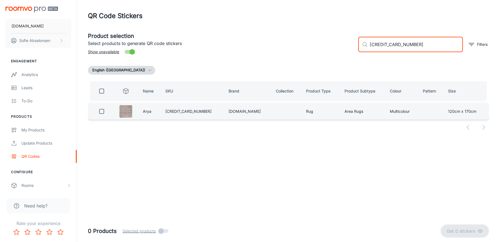
type input "[CREDIT_CARD_NUMBER]"
click at [104, 111] on input "checkbox" at bounding box center [101, 111] width 11 height 11
checkbox input "true"
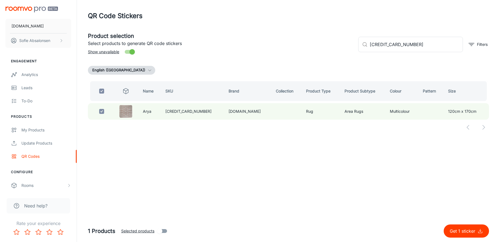
click at [452, 227] on button "Get 1 sticker" at bounding box center [466, 231] width 45 height 13
checkbox input "false"
click at [102, 111] on input "checkbox" at bounding box center [101, 111] width 11 height 11
checkbox input "true"
click at [465, 231] on p "Get 1 sticker" at bounding box center [464, 231] width 28 height 7
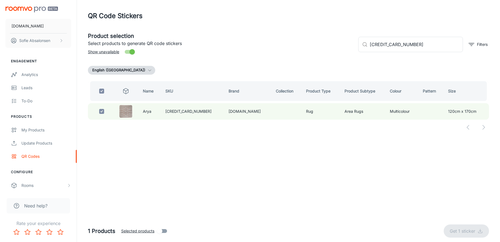
checkbox input "false"
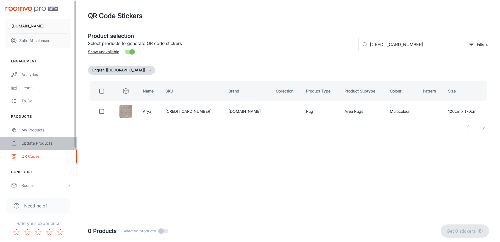
click at [62, 144] on div "Update Products" at bounding box center [46, 143] width 50 height 6
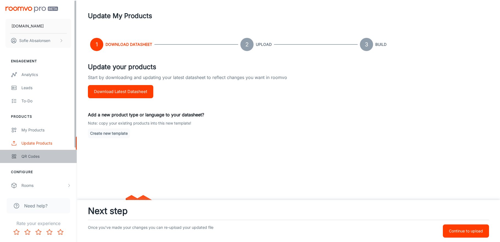
click at [60, 154] on div "QR Codes" at bounding box center [46, 157] width 50 height 6
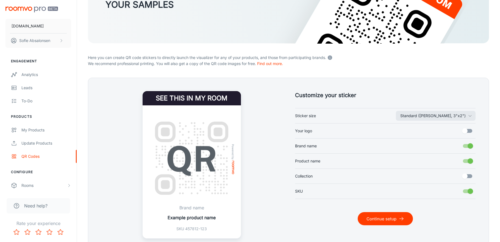
scroll to position [79, 0]
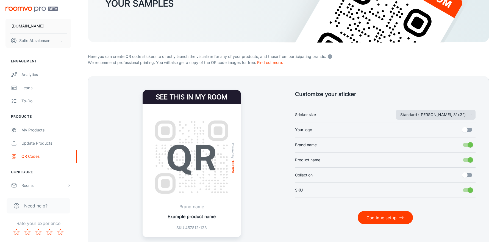
click at [455, 113] on button "Standard ([PERSON_NAME], 3"x2")" at bounding box center [436, 115] width 80 height 10
click at [445, 138] on li "Variable height (width 1.5")" at bounding box center [452, 137] width 83 height 10
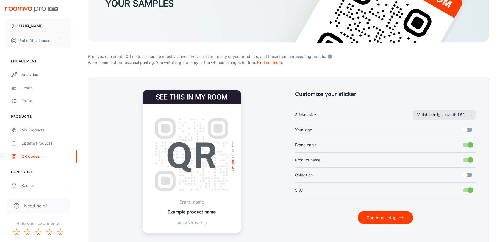
click at [388, 218] on button "Continue setup" at bounding box center [385, 217] width 55 height 13
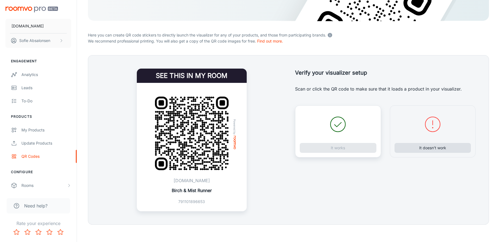
scroll to position [102, 0]
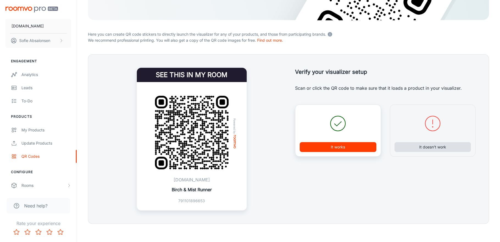
click at [435, 146] on button "It doesn’t work" at bounding box center [432, 147] width 77 height 10
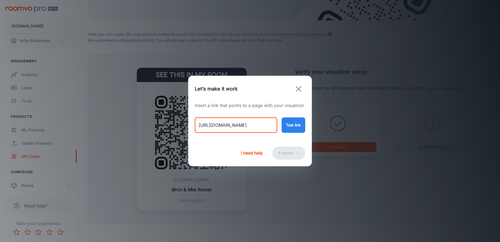
drag, startPoint x: 198, startPoint y: 126, endPoint x: 308, endPoint y: 132, distance: 110.0
click at [308, 132] on div "Insert a link that points to a page with your visualizer. [URL][DOMAIN_NAME] ​ …" at bounding box center [250, 121] width 124 height 38
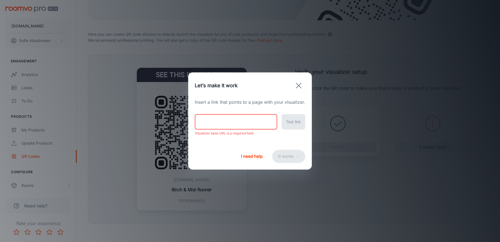
paste input "[URL][DOMAIN_NAME]"
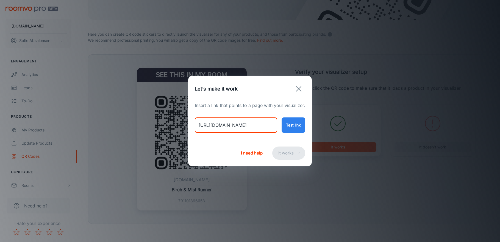
type input "[URL][DOMAIN_NAME]"
click at [287, 129] on button "Test link" at bounding box center [294, 125] width 24 height 15
click at [291, 151] on button "It works" at bounding box center [288, 153] width 33 height 13
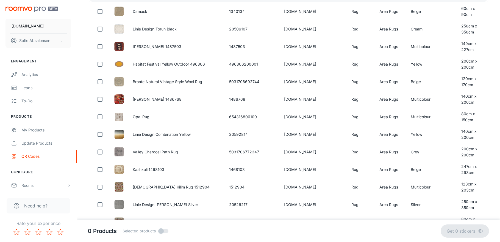
scroll to position [0, 0]
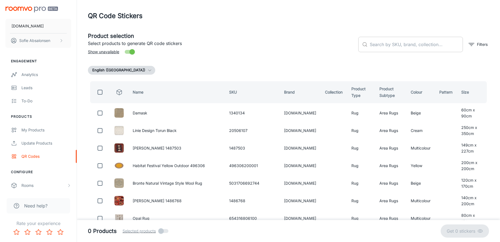
click at [412, 49] on input "text" at bounding box center [416, 44] width 93 height 15
paste input "[CREDIT_CARD_NUMBER]"
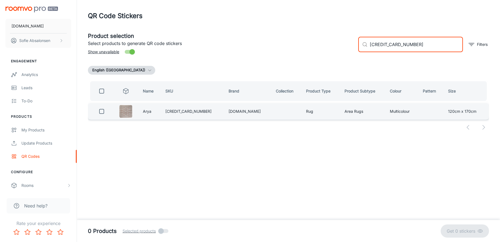
type input "[CREDIT_CARD_NUMBER]"
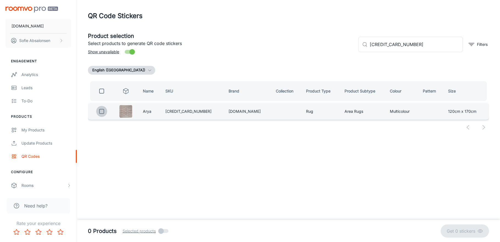
click at [99, 112] on input "checkbox" at bounding box center [101, 111] width 11 height 11
checkbox input "true"
click at [467, 233] on p "Get 1 sticker" at bounding box center [464, 231] width 28 height 7
checkbox input "false"
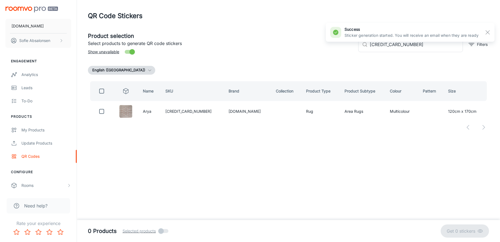
click at [52, 0] on div "[DOMAIN_NAME] [PERSON_NAME]" at bounding box center [38, 26] width 77 height 52
click at [54, 145] on div "Update Products" at bounding box center [46, 143] width 50 height 6
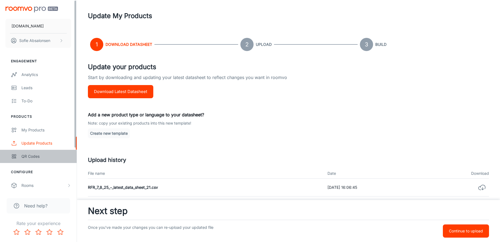
click at [46, 158] on div "QR Codes" at bounding box center [46, 157] width 50 height 6
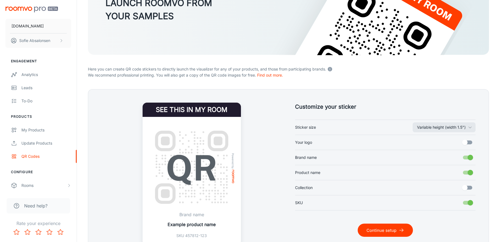
scroll to position [89, 0]
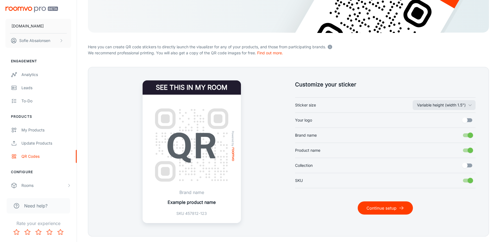
click at [469, 135] on input "Brand name" at bounding box center [470, 135] width 31 height 10
checkbox input "false"
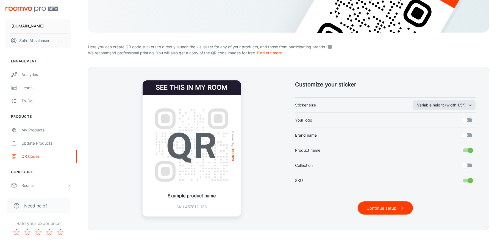
click at [468, 149] on input "Product name" at bounding box center [470, 150] width 31 height 10
checkbox input "false"
click at [467, 107] on button "Variable height (width 1.5")" at bounding box center [444, 105] width 63 height 10
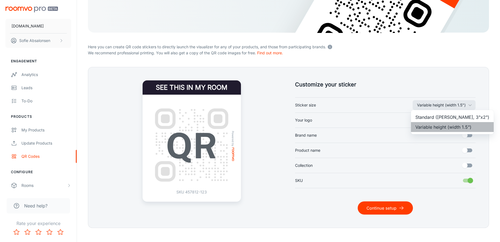
click at [454, 129] on li "Variable height (width 1.5")" at bounding box center [452, 127] width 83 height 10
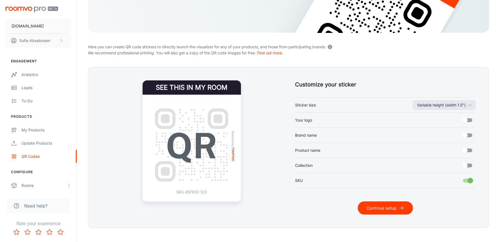
click at [392, 210] on button "Continue setup" at bounding box center [385, 208] width 55 height 13
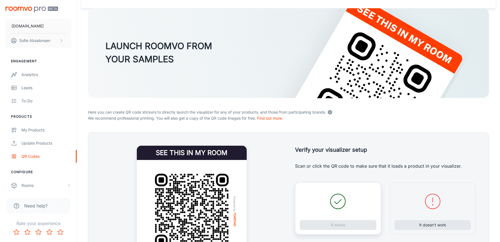
scroll to position [58, 0]
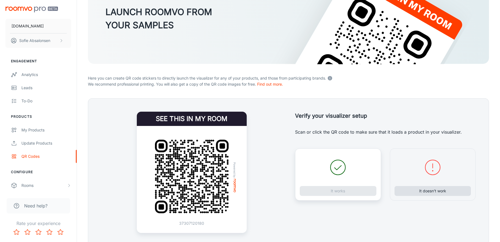
click at [422, 191] on button "It doesn’t work" at bounding box center [432, 191] width 77 height 10
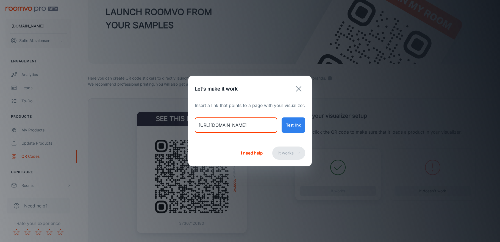
drag, startPoint x: 197, startPoint y: 127, endPoint x: 343, endPoint y: 132, distance: 145.4
click at [343, 132] on div "Let’s make it work Insert a link that points to a page with your visualizer. [U…" at bounding box center [250, 121] width 500 height 242
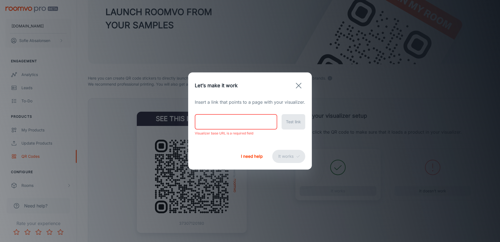
paste input "[URL][DOMAIN_NAME]"
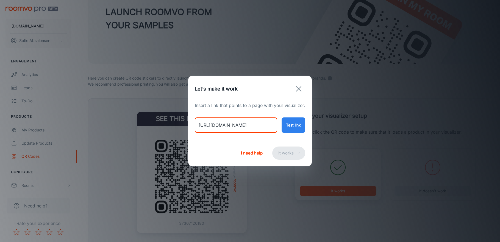
type input "[URL][DOMAIN_NAME]"
click at [300, 123] on button "Test link" at bounding box center [294, 125] width 24 height 15
click at [289, 158] on button "It works" at bounding box center [288, 153] width 33 height 13
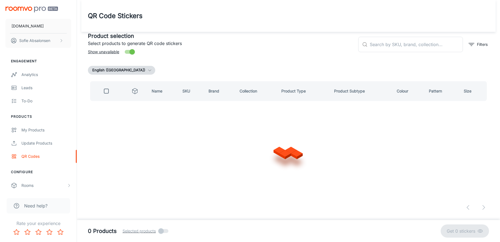
scroll to position [0, 0]
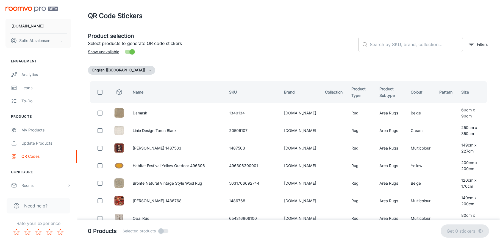
click at [408, 48] on input "text" at bounding box center [416, 44] width 93 height 15
paste input "662476631289"
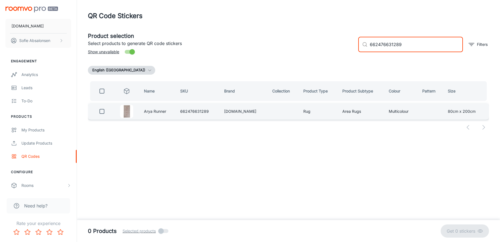
type input "662476631289"
click at [101, 114] on input "checkbox" at bounding box center [101, 111] width 11 height 11
checkbox input "true"
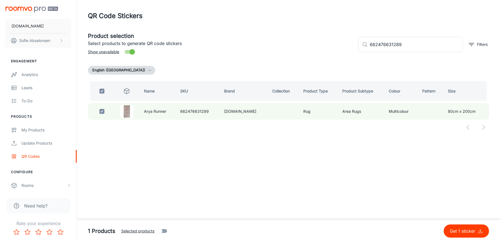
click at [457, 230] on p "Get 1 sticker" at bounding box center [464, 231] width 28 height 7
checkbox input "false"
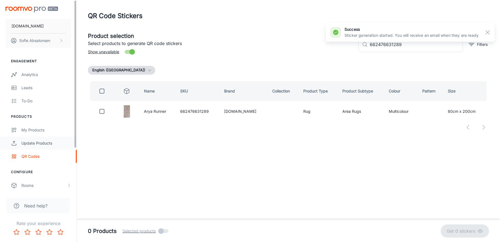
click at [54, 147] on link "Update Products" at bounding box center [38, 143] width 77 height 13
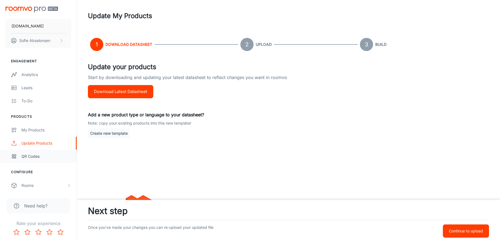
click at [51, 158] on div "QR Codes" at bounding box center [46, 157] width 50 height 6
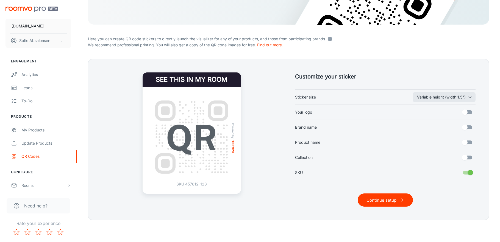
scroll to position [97, 0]
click at [397, 199] on button "Continue setup" at bounding box center [385, 200] width 55 height 13
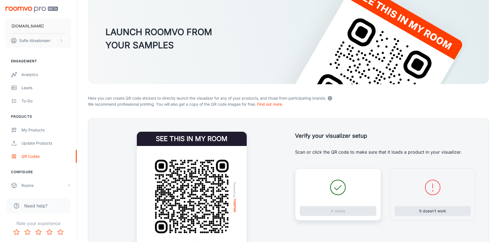
scroll to position [77, 0]
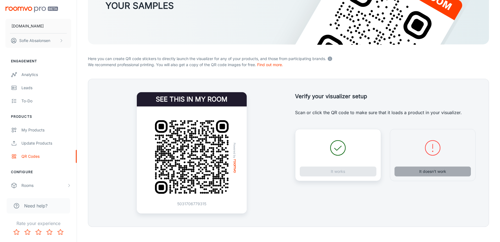
click at [424, 170] on button "It doesn’t work" at bounding box center [432, 172] width 77 height 10
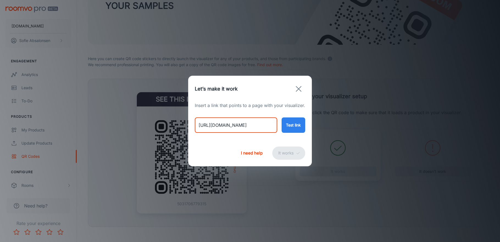
drag, startPoint x: 197, startPoint y: 125, endPoint x: 328, endPoint y: 132, distance: 131.2
click at [328, 132] on div "Let’s make it work Insert a link that points to a page with your visualizer. [U…" at bounding box center [250, 121] width 500 height 242
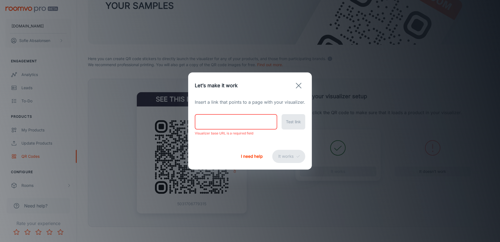
paste input "[URL][DOMAIN_NAME]"
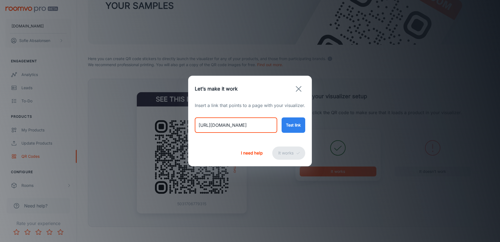
type input "[URL][DOMAIN_NAME]"
click at [293, 122] on button "Test link" at bounding box center [294, 125] width 24 height 15
click at [293, 152] on button "It works" at bounding box center [288, 153] width 33 height 13
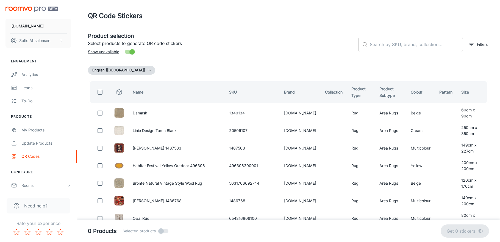
click at [424, 43] on input "text" at bounding box center [416, 44] width 93 height 15
paste input "[CREDIT_CARD_NUMBER]"
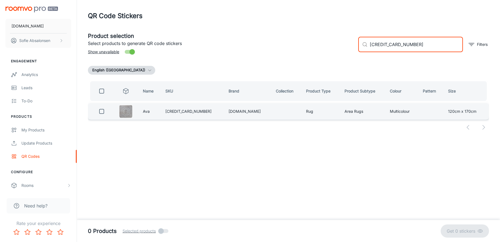
type input "[CREDIT_CARD_NUMBER]"
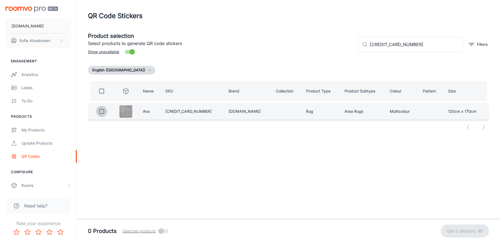
click at [100, 112] on input "checkbox" at bounding box center [101, 111] width 11 height 11
checkbox input "true"
click at [463, 230] on p "Get 1 sticker" at bounding box center [464, 231] width 28 height 7
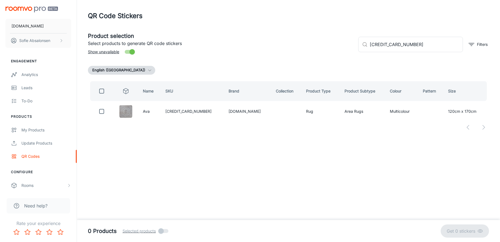
checkbox input "false"
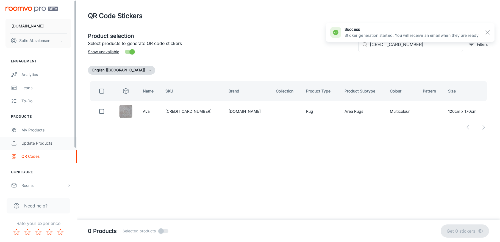
click at [38, 147] on link "Update Products" at bounding box center [38, 143] width 77 height 13
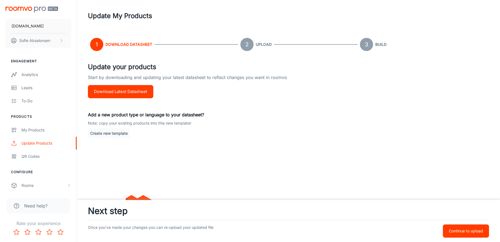
click at [46, 156] on div "QR Codes" at bounding box center [46, 157] width 50 height 6
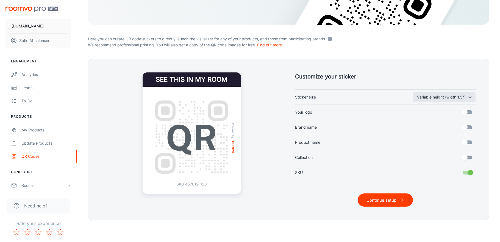
click at [399, 202] on icon "submit" at bounding box center [401, 199] width 5 height 5
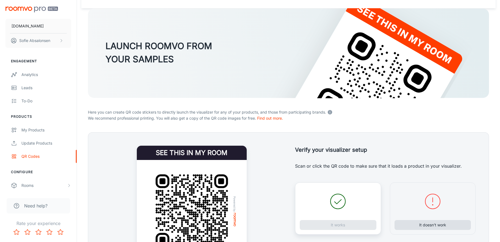
click at [433, 227] on button "It doesn’t work" at bounding box center [432, 225] width 77 height 10
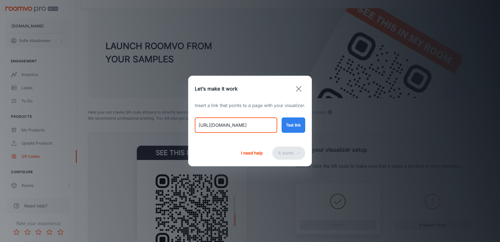
drag, startPoint x: 198, startPoint y: 124, endPoint x: 363, endPoint y: 137, distance: 165.3
click at [363, 137] on div "Let’s make it work Insert a link that points to a page with your visualizer. [U…" at bounding box center [250, 121] width 500 height 242
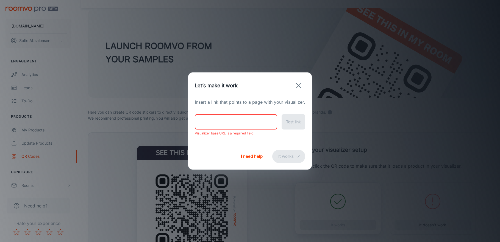
paste input "[URL][DOMAIN_NAME]"
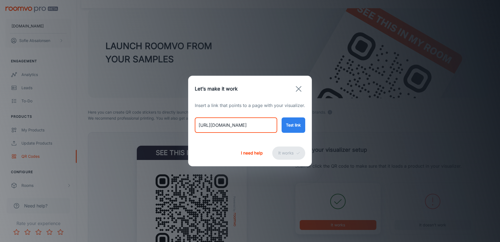
type input "[URL][DOMAIN_NAME]"
click at [295, 125] on button "Test link" at bounding box center [294, 125] width 24 height 15
click at [283, 154] on button "It works" at bounding box center [288, 153] width 33 height 13
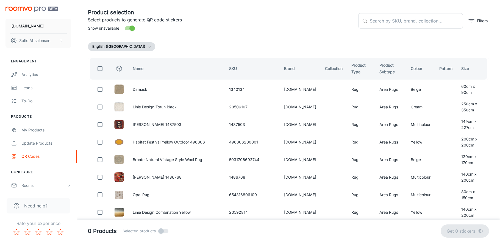
scroll to position [0, 0]
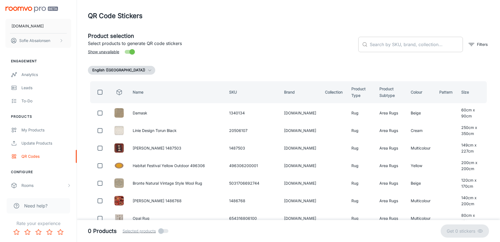
click at [432, 47] on input "text" at bounding box center [416, 44] width 93 height 15
paste input "662476631296"
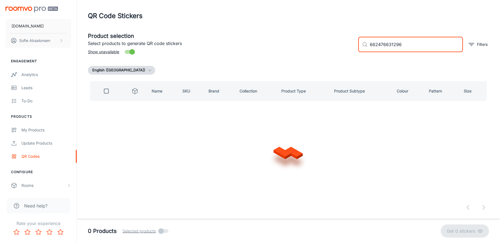
type input "662476631296"
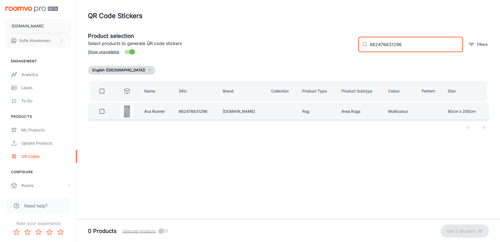
click at [98, 109] on input "checkbox" at bounding box center [101, 111] width 11 height 11
checkbox input "true"
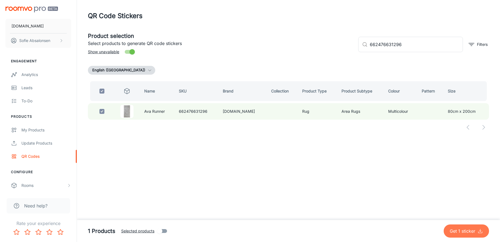
click at [459, 230] on p "Get 1 sticker" at bounding box center [464, 231] width 28 height 7
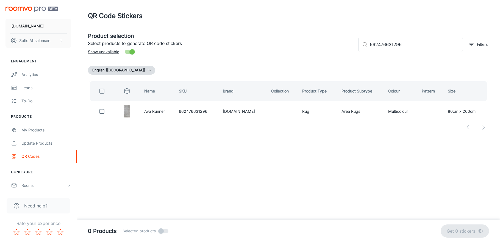
checkbox input "false"
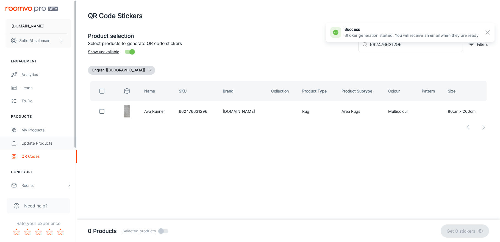
click at [17, 145] on link "Update Products" at bounding box center [38, 143] width 77 height 13
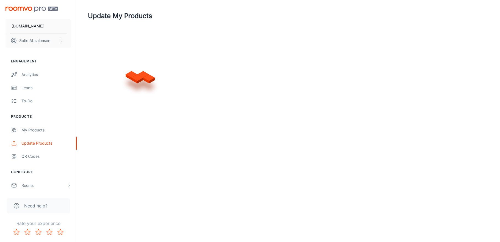
click at [24, 158] on div "QR Codes" at bounding box center [46, 157] width 50 height 6
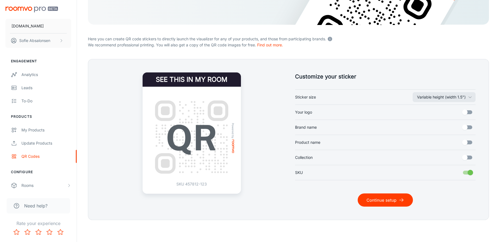
click at [388, 197] on button "Continue setup" at bounding box center [385, 200] width 55 height 13
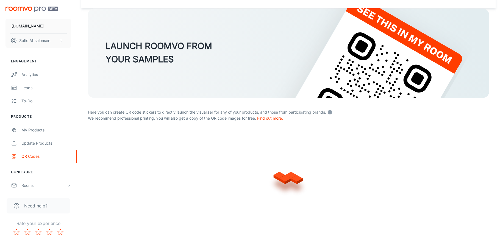
scroll to position [24, 0]
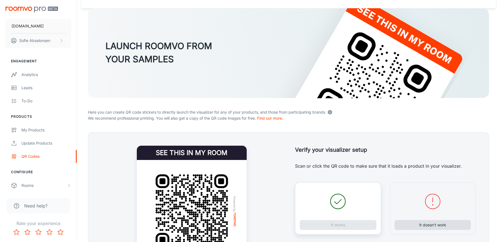
click at [413, 225] on button "It doesn’t work" at bounding box center [432, 225] width 77 height 10
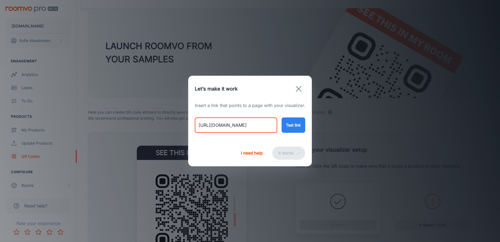
drag, startPoint x: 197, startPoint y: 127, endPoint x: 350, endPoint y: 126, distance: 153.3
click at [350, 126] on div "Let’s make it work Insert a link that points to a page with your visualizer. [U…" at bounding box center [250, 121] width 500 height 242
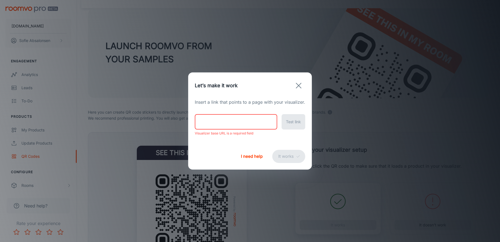
paste input "[URL][DOMAIN_NAME]"
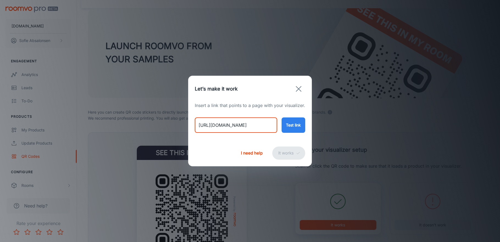
type input "[URL][DOMAIN_NAME]"
click at [294, 122] on button "Test link" at bounding box center [294, 125] width 24 height 15
click at [279, 152] on button "It works" at bounding box center [288, 153] width 33 height 13
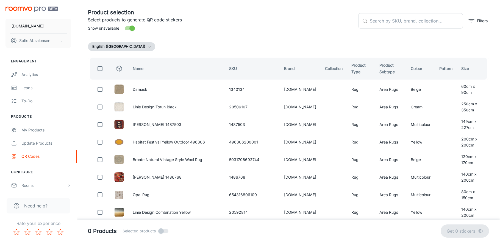
scroll to position [0, 0]
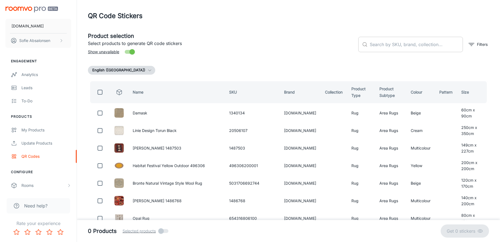
click at [411, 42] on input "text" at bounding box center [416, 44] width 93 height 15
paste input "0654316806582"
type input "0654316806582"
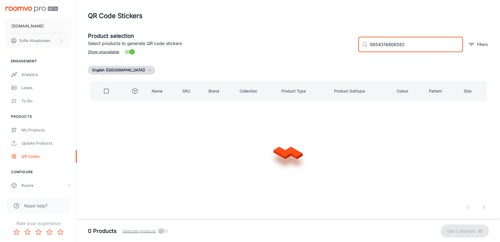
checkbox input "true"
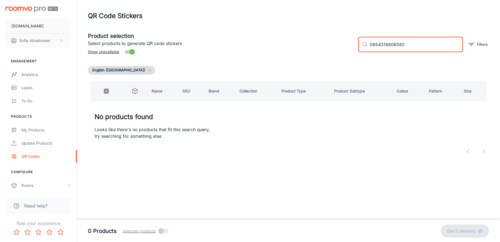
drag, startPoint x: 435, startPoint y: 41, endPoint x: 336, endPoint y: 46, distance: 98.2
click at [336, 46] on div "Product selection Select products to generate QR code stickers Show unavailable…" at bounding box center [286, 42] width 405 height 30
drag, startPoint x: 427, startPoint y: 45, endPoint x: 350, endPoint y: 43, distance: 76.7
click at [350, 43] on div "Product selection Select products to generate QR code stickers Show unavailable…" at bounding box center [286, 42] width 405 height 30
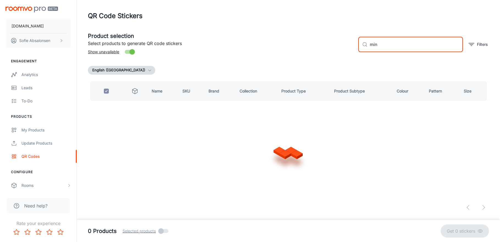
type input "mina"
checkbox input "false"
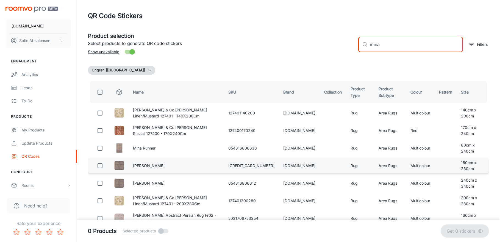
type input "mina"
click at [218, 163] on td "[PERSON_NAME]" at bounding box center [176, 165] width 95 height 15
click at [100, 166] on input "checkbox" at bounding box center [99, 165] width 11 height 11
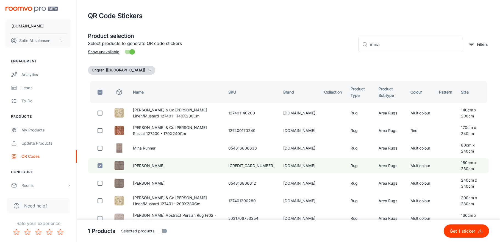
click at [460, 234] on p "Get 1 sticker" at bounding box center [464, 231] width 28 height 7
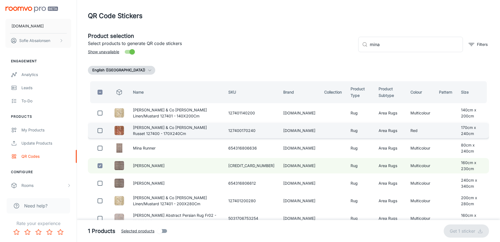
checkbox input "false"
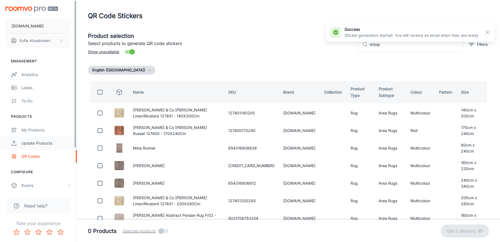
click at [42, 145] on div "Update Products" at bounding box center [46, 143] width 50 height 6
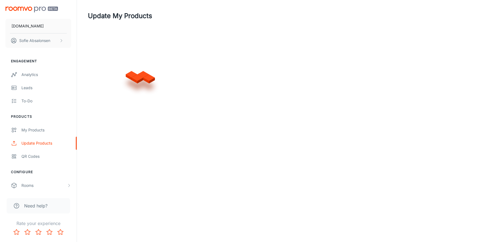
click at [43, 153] on link "QR Codes" at bounding box center [38, 156] width 77 height 13
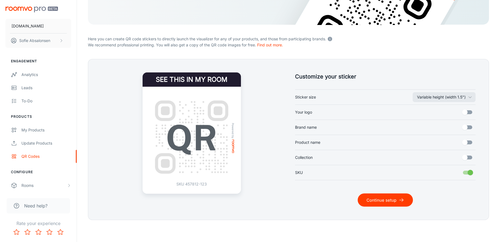
click at [391, 200] on button "Continue setup" at bounding box center [385, 200] width 55 height 13
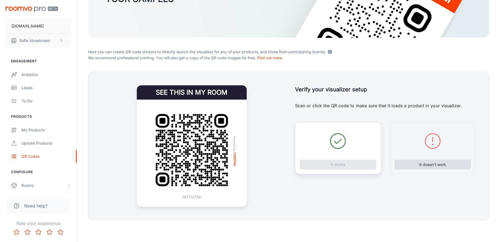
scroll to position [84, 0]
click at [428, 168] on button "It doesn’t work" at bounding box center [432, 165] width 77 height 10
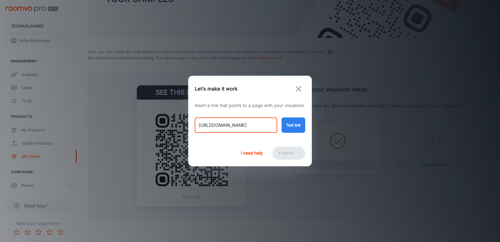
drag, startPoint x: 199, startPoint y: 127, endPoint x: 421, endPoint y: 158, distance: 223.7
click at [421, 158] on div "Let’s make it work Insert a link that points to a page with your visualizer. [U…" at bounding box center [250, 121] width 500 height 242
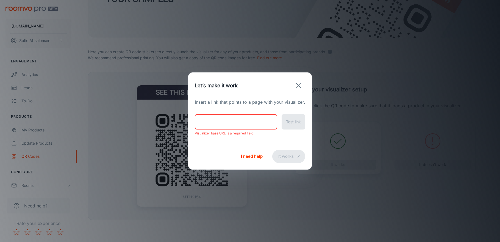
paste input "[URL][DOMAIN_NAME]"
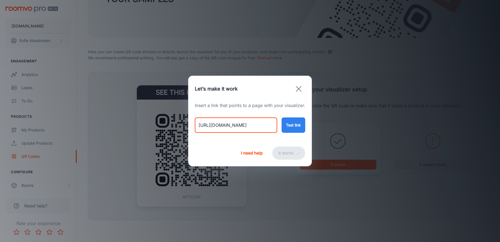
type input "[URL][DOMAIN_NAME]"
click at [293, 128] on button "Test link" at bounding box center [294, 125] width 24 height 15
click at [295, 155] on button "It works" at bounding box center [288, 153] width 33 height 13
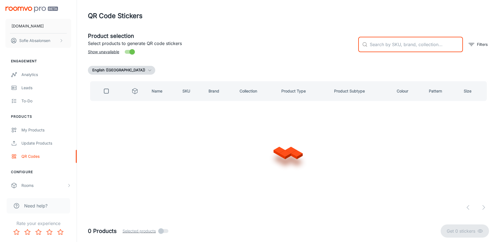
click at [441, 39] on input "text" at bounding box center [416, 44] width 93 height 15
paste input "0654316806582"
type input "0654316806582"
checkbox input "true"
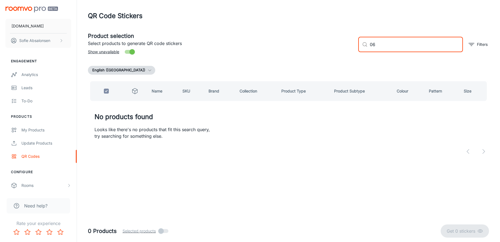
type input "0"
checkbox input "false"
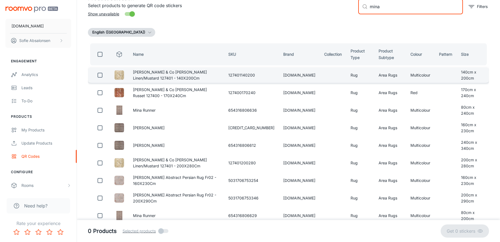
scroll to position [38, 0]
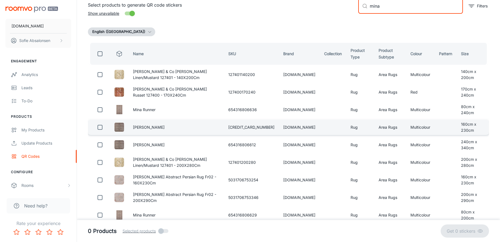
type input "mina"
click at [97, 127] on input "checkbox" at bounding box center [99, 127] width 11 height 11
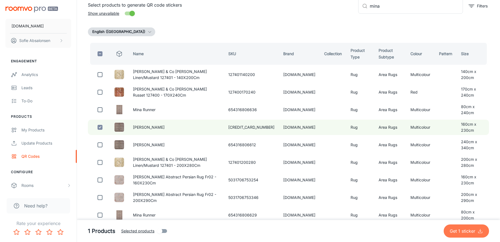
click at [458, 231] on p "Get 1 sticker" at bounding box center [464, 231] width 28 height 7
checkbox input "false"
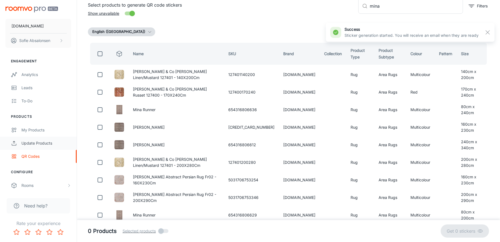
click at [43, 145] on div "Update Products" at bounding box center [46, 143] width 50 height 6
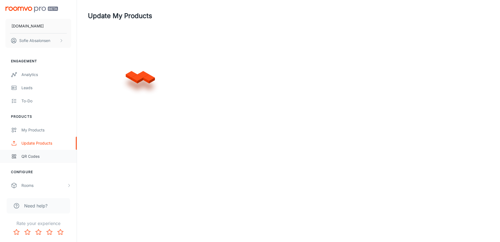
click at [38, 160] on link "QR Codes" at bounding box center [38, 156] width 77 height 13
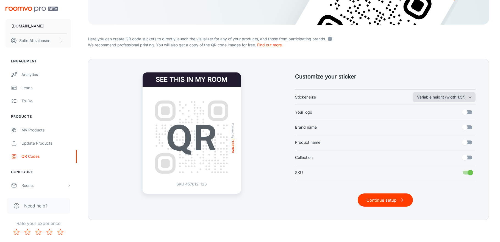
scroll to position [97, 0]
click at [461, 99] on button "Variable height (width 1.5")" at bounding box center [444, 97] width 63 height 10
click at [458, 121] on li "Variable height (width 1.5")" at bounding box center [452, 119] width 83 height 10
click at [401, 199] on icon "submit" at bounding box center [401, 199] width 5 height 5
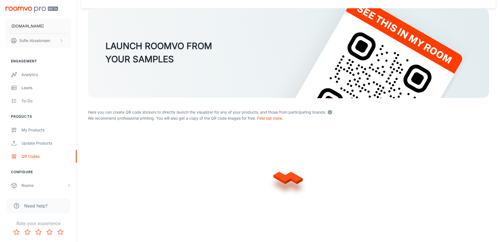
scroll to position [24, 0]
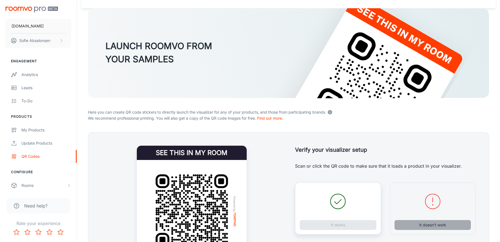
click at [415, 223] on button "It doesn’t work" at bounding box center [432, 225] width 77 height 10
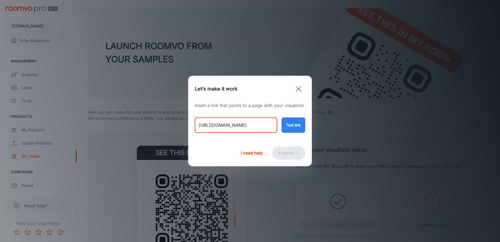
drag, startPoint x: 197, startPoint y: 125, endPoint x: 346, endPoint y: 140, distance: 150.2
click at [346, 140] on div "Let’s make it work Insert a link that points to a page with your visualizer. [U…" at bounding box center [250, 121] width 500 height 242
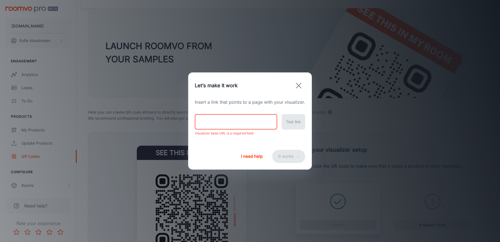
paste input "[URL][DOMAIN_NAME]"
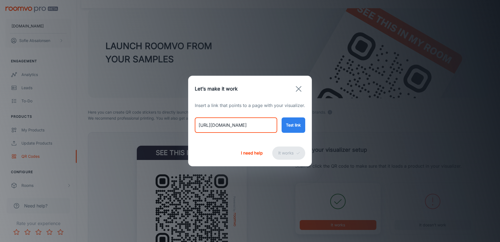
type input "[URL][DOMAIN_NAME]"
click at [297, 126] on button "Test link" at bounding box center [294, 125] width 24 height 15
click at [287, 153] on button "It works" at bounding box center [288, 153] width 33 height 13
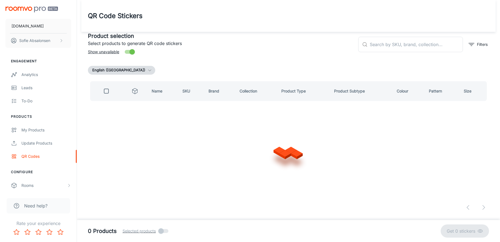
scroll to position [0, 0]
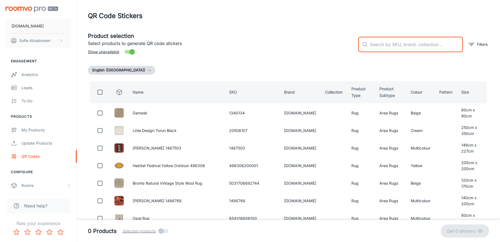
click at [400, 47] on input "text" at bounding box center [416, 44] width 93 height 15
paste input "0654316806728"
type input "0654316806728"
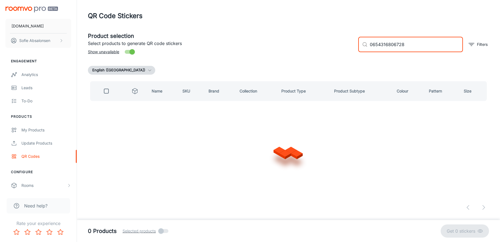
checkbox input "true"
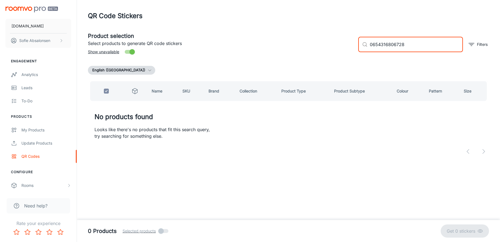
click at [374, 44] on input "0654316806728" at bounding box center [416, 44] width 93 height 15
type input "654316806728"
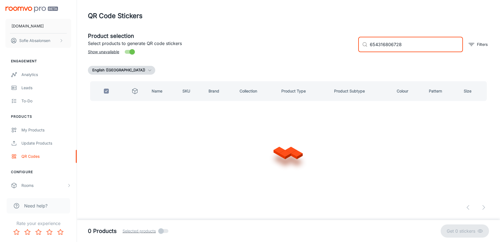
checkbox input "false"
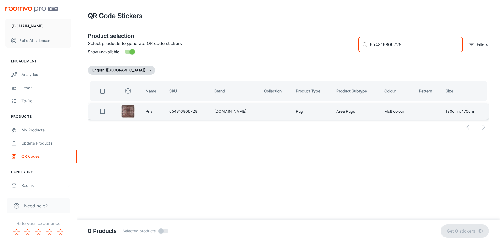
type input "654316806728"
click at [105, 117] on td at bounding box center [101, 111] width 27 height 16
click at [104, 113] on input "checkbox" at bounding box center [102, 111] width 11 height 11
checkbox input "true"
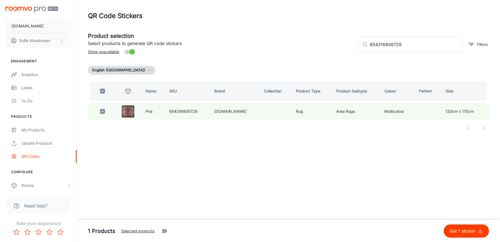
click at [463, 232] on p "Get 1 sticker" at bounding box center [464, 231] width 28 height 7
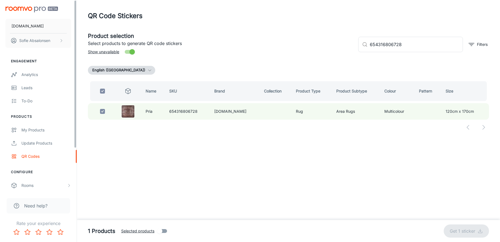
checkbox input "false"
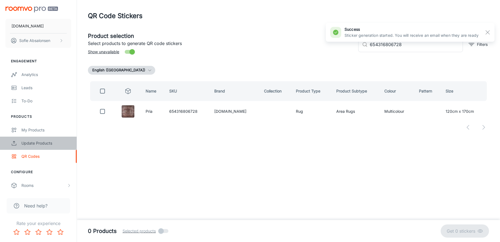
click at [57, 142] on div "Update Products" at bounding box center [46, 143] width 50 height 6
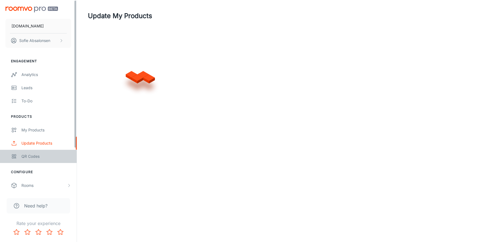
click at [54, 155] on div "QR Codes" at bounding box center [46, 157] width 50 height 6
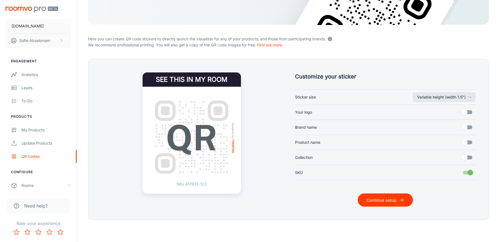
click at [370, 198] on button "Continue setup" at bounding box center [385, 200] width 55 height 13
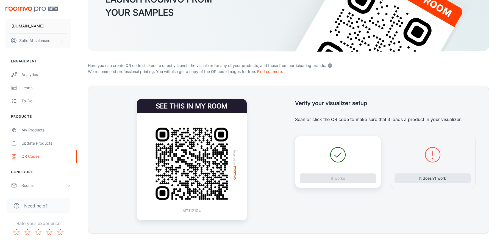
scroll to position [80, 0]
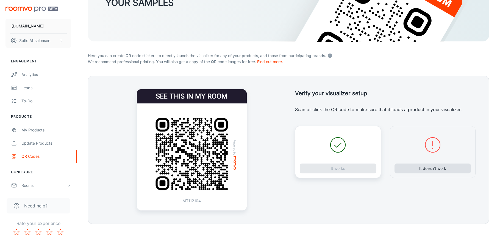
click at [408, 169] on button "It doesn’t work" at bounding box center [432, 169] width 77 height 10
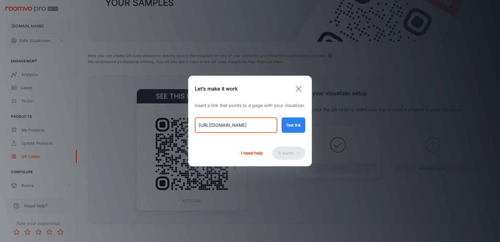
drag, startPoint x: 197, startPoint y: 126, endPoint x: 329, endPoint y: 138, distance: 132.1
click at [329, 138] on div "Let’s make it work Insert a link that points to a page with your visualizer. [U…" at bounding box center [250, 121] width 500 height 242
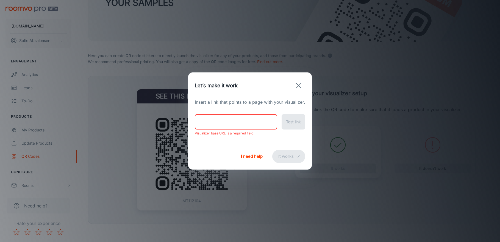
paste input "[URL][DOMAIN_NAME]"
type input "[URL][DOMAIN_NAME]"
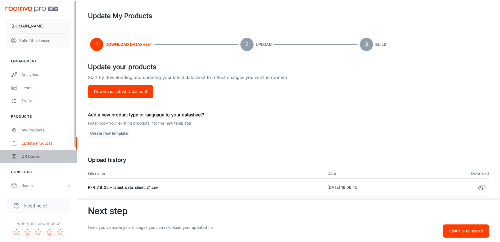
click at [68, 156] on div "QR Codes" at bounding box center [46, 157] width 50 height 6
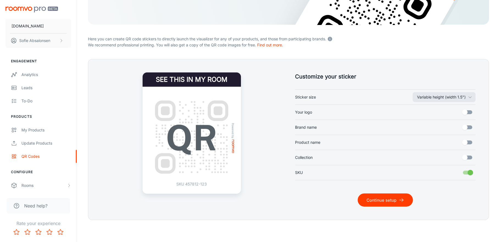
click at [391, 197] on button "Continue setup" at bounding box center [385, 200] width 55 height 13
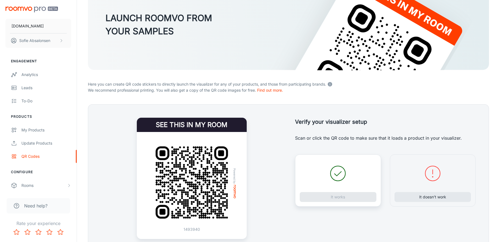
scroll to position [53, 0]
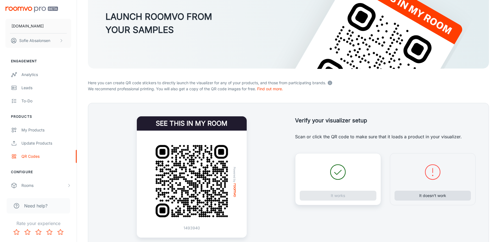
click at [415, 196] on button "It doesn’t work" at bounding box center [432, 196] width 77 height 10
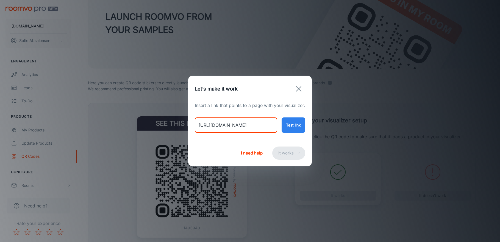
drag, startPoint x: 199, startPoint y: 125, endPoint x: 299, endPoint y: 135, distance: 100.0
click at [299, 135] on div "Insert a link that points to a page with your visualizer. [URL][DOMAIN_NAME] ​ …" at bounding box center [250, 121] width 124 height 38
paste input "pria-runner"
type input "[URL][DOMAIN_NAME]"
click at [296, 129] on button "Test link" at bounding box center [294, 125] width 24 height 15
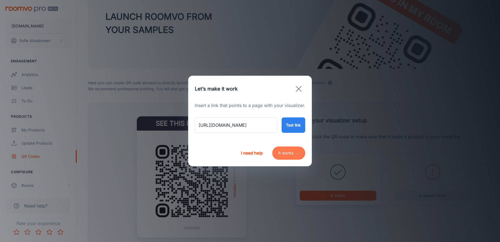
click at [290, 154] on button "It works" at bounding box center [288, 153] width 33 height 13
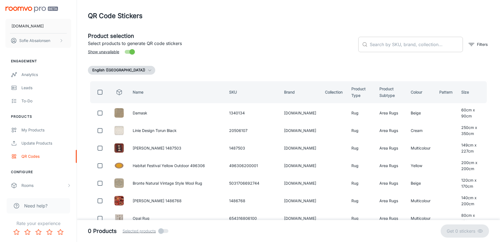
click at [425, 44] on input "text" at bounding box center [416, 44] width 93 height 15
paste input "0654316806766"
type input "0654316806766"
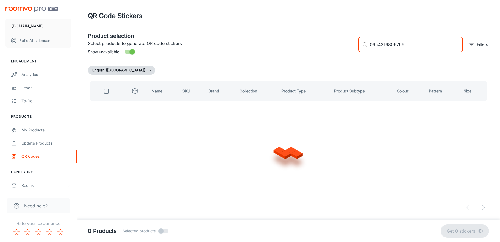
checkbox input "true"
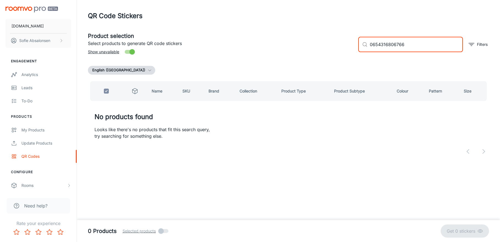
click at [373, 47] on input "0654316806766" at bounding box center [416, 44] width 93 height 15
type input "654316806766"
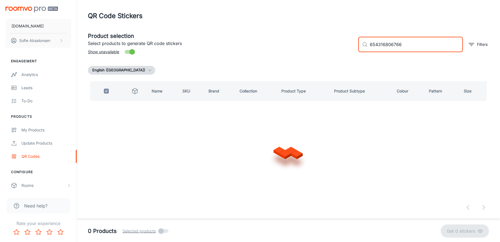
checkbox input "false"
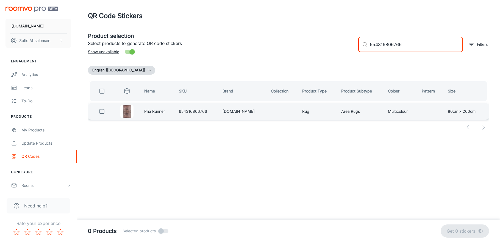
click at [105, 113] on input "checkbox" at bounding box center [101, 111] width 11 height 11
checkbox input "true"
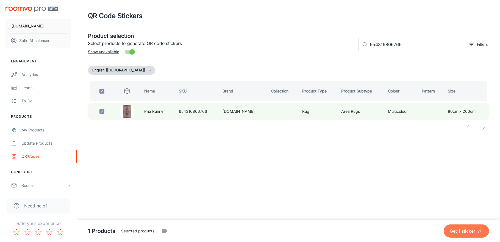
click at [469, 228] on p "Get 1 sticker" at bounding box center [464, 231] width 28 height 7
checkbox input "false"
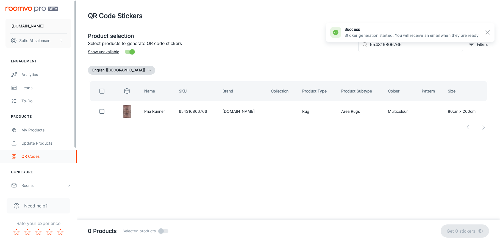
click at [51, 154] on div "QR Codes" at bounding box center [46, 157] width 50 height 6
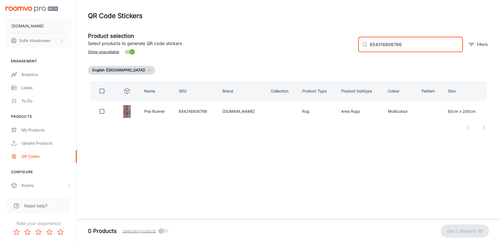
click at [403, 44] on input "654316806766" at bounding box center [416, 44] width 93 height 15
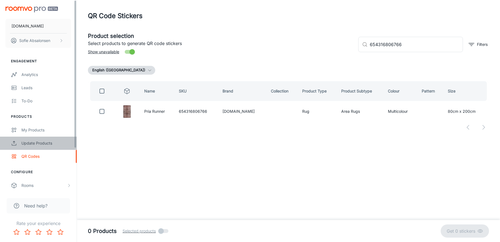
click at [62, 147] on link "Update Products" at bounding box center [38, 143] width 77 height 13
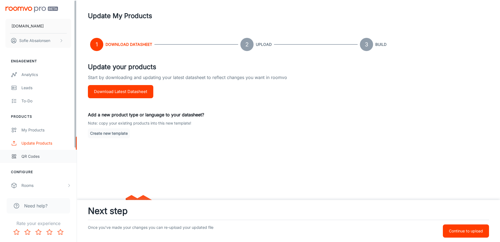
click at [62, 155] on div "QR Codes" at bounding box center [46, 157] width 50 height 6
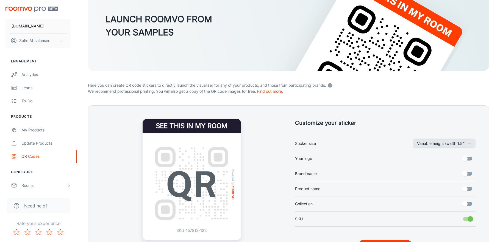
scroll to position [68, 0]
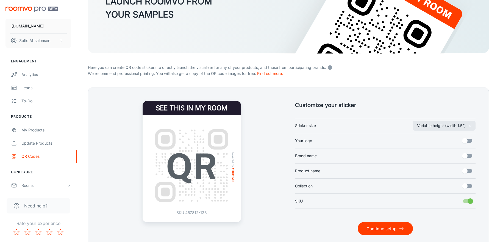
click at [383, 231] on button "Continue setup" at bounding box center [385, 228] width 55 height 13
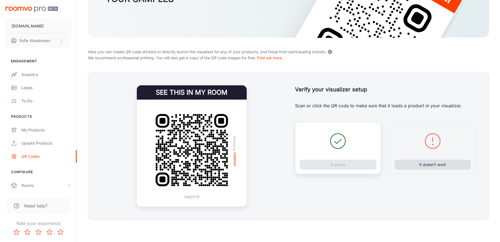
scroll to position [84, 0]
click at [428, 163] on button "It doesn’t work" at bounding box center [432, 165] width 77 height 10
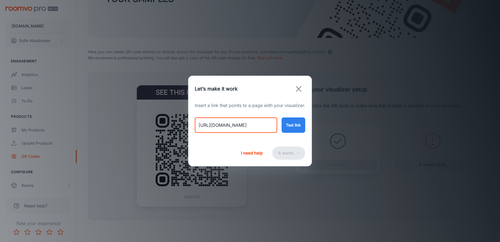
drag, startPoint x: 199, startPoint y: 127, endPoint x: 324, endPoint y: 128, distance: 125.3
click at [324, 128] on div "Let’s make it work Insert a link that points to a page with your visualizer. [U…" at bounding box center [250, 121] width 500 height 242
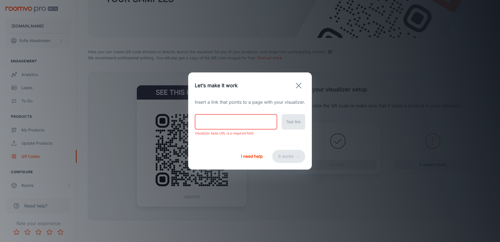
paste input "[URL][DOMAIN_NAME]"
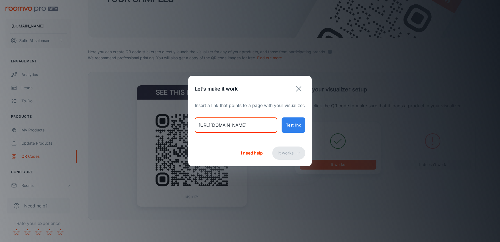
type input "[URL][DOMAIN_NAME]"
click at [288, 125] on button "Test link" at bounding box center [294, 125] width 24 height 15
click at [289, 157] on button "It works" at bounding box center [288, 153] width 33 height 13
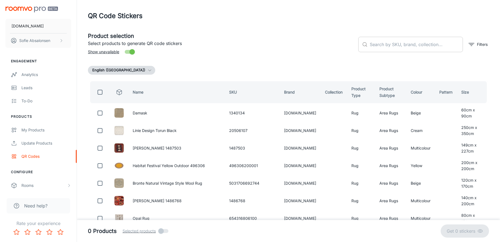
click at [402, 44] on input "text" at bounding box center [416, 44] width 93 height 15
paste input "662476631005"
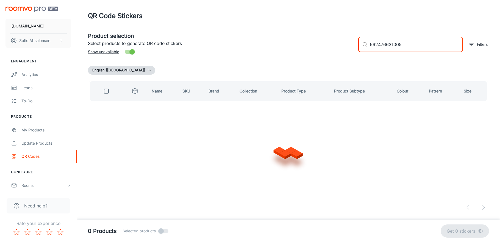
type input "662476631005"
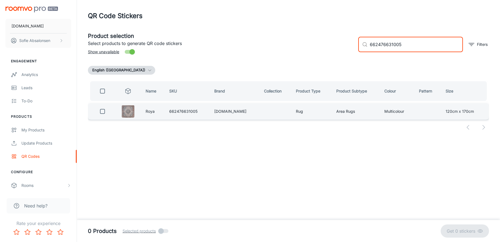
click at [102, 111] on input "checkbox" at bounding box center [102, 111] width 11 height 11
checkbox input "true"
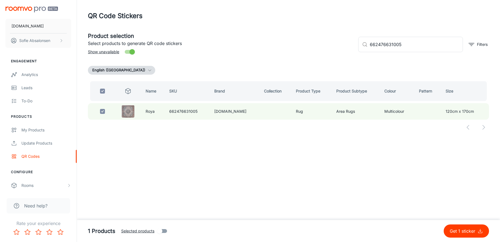
click at [463, 230] on p "Get 1 sticker" at bounding box center [464, 231] width 28 height 7
checkbox input "false"
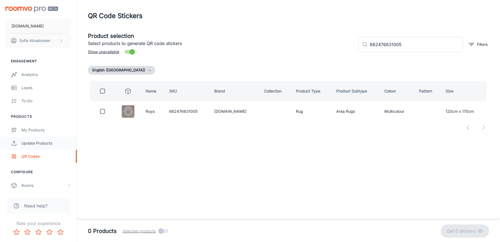
click at [30, 146] on div "Update Products" at bounding box center [46, 143] width 50 height 6
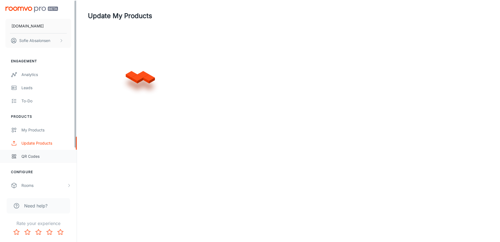
click at [37, 154] on div "QR Codes" at bounding box center [46, 157] width 50 height 6
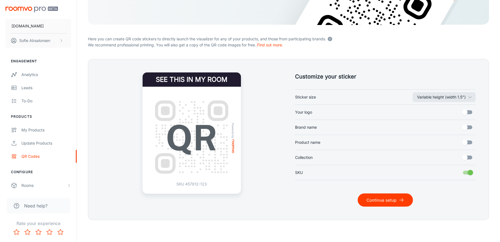
click at [384, 200] on button "Continue setup" at bounding box center [385, 200] width 55 height 13
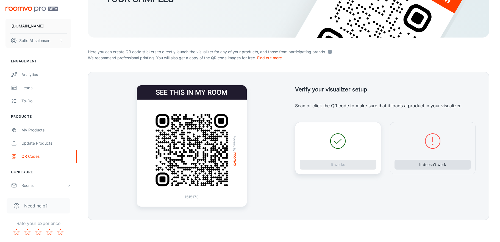
scroll to position [84, 0]
click at [425, 163] on button "It doesn’t work" at bounding box center [432, 165] width 77 height 10
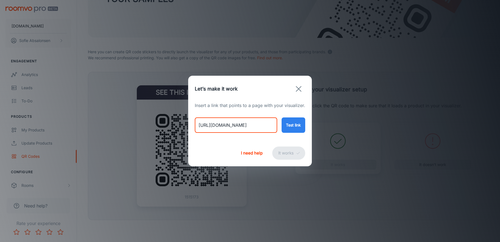
drag, startPoint x: 197, startPoint y: 126, endPoint x: 331, endPoint y: 127, distance: 133.8
click at [331, 127] on div "Let’s make it work Insert a link that points to a page with your visualizer. [U…" at bounding box center [250, 121] width 500 height 242
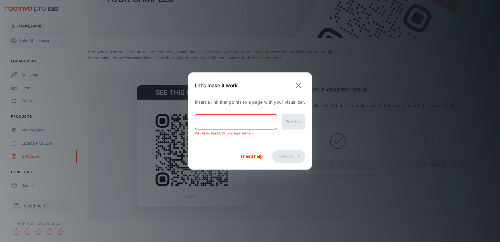
paste input "[URL][DOMAIN_NAME]"
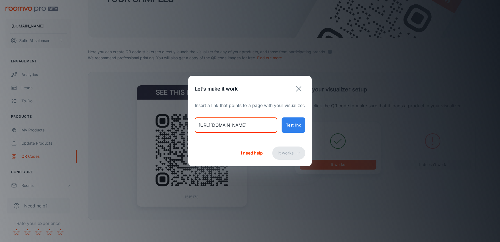
type input "[URL][DOMAIN_NAME]"
click at [292, 127] on button "Test link" at bounding box center [294, 125] width 24 height 15
click at [283, 158] on button "It works" at bounding box center [288, 153] width 33 height 13
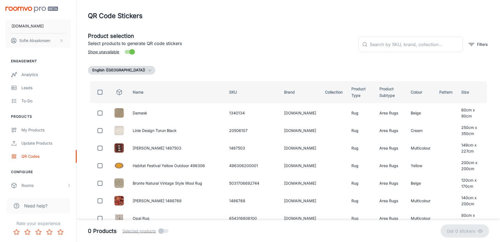
click at [385, 54] on div "​ ​ Filters" at bounding box center [421, 42] width 135 height 30
click at [383, 48] on input "text" at bounding box center [416, 44] width 93 height 15
paste input "662476630961"
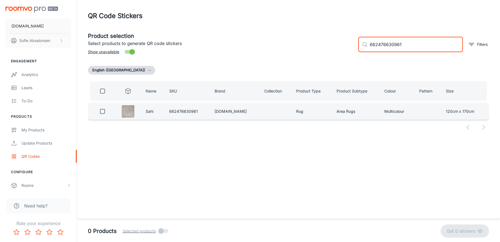
type input "662476630961"
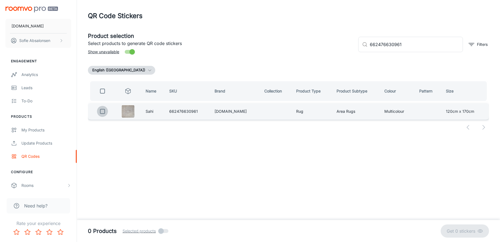
click at [105, 112] on input "checkbox" at bounding box center [102, 111] width 11 height 11
checkbox input "true"
click at [452, 235] on button "Get 1 sticker" at bounding box center [466, 231] width 45 height 13
checkbox input "false"
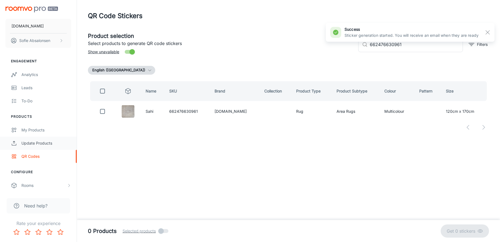
click at [51, 147] on link "Update Products" at bounding box center [38, 143] width 77 height 13
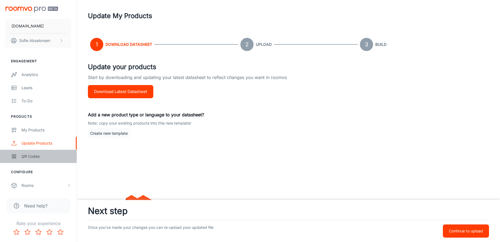
click at [46, 159] on div "QR Codes" at bounding box center [46, 157] width 50 height 6
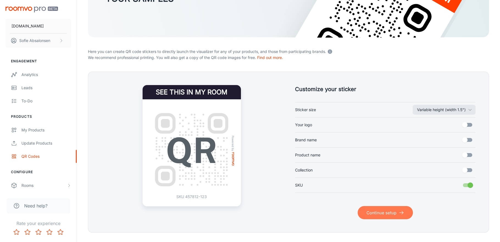
click at [376, 212] on button "Continue setup" at bounding box center [385, 212] width 55 height 13
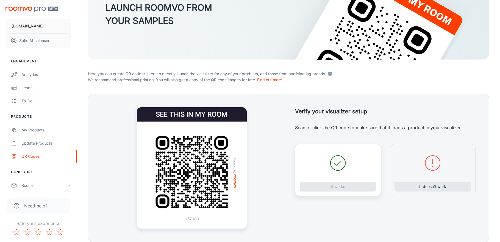
scroll to position [63, 0]
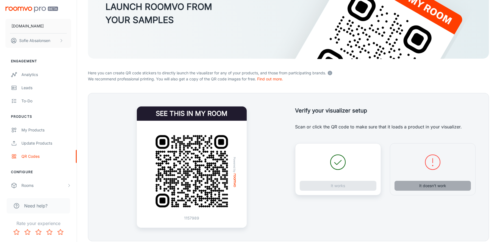
click at [416, 183] on button "It doesn’t work" at bounding box center [432, 186] width 77 height 10
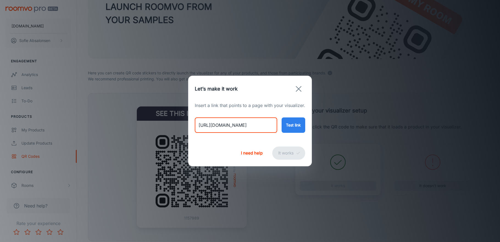
drag, startPoint x: 198, startPoint y: 125, endPoint x: 339, endPoint y: 127, distance: 140.9
click at [339, 127] on div "Let’s make it work Insert a link that points to a page with your visualizer. [U…" at bounding box center [250, 121] width 500 height 242
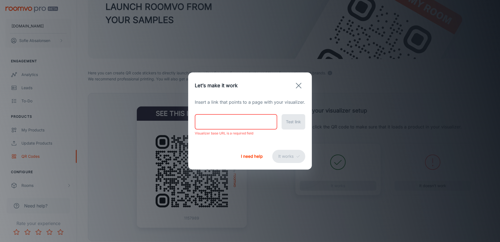
paste input "[URL][DOMAIN_NAME]"
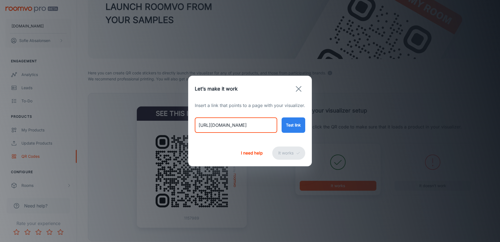
type input "[URL][DOMAIN_NAME]"
click at [285, 126] on button "Test link" at bounding box center [294, 125] width 24 height 15
click at [289, 154] on button "It works" at bounding box center [288, 153] width 33 height 13
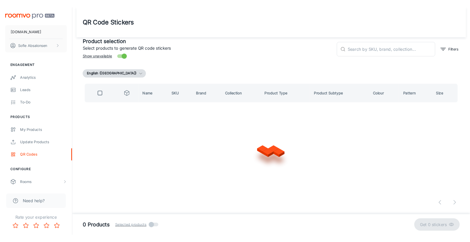
scroll to position [0, 0]
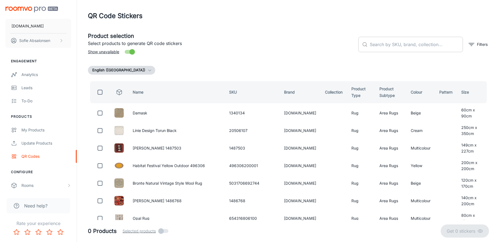
click at [408, 51] on input "text" at bounding box center [416, 44] width 93 height 15
paste input "654316808524"
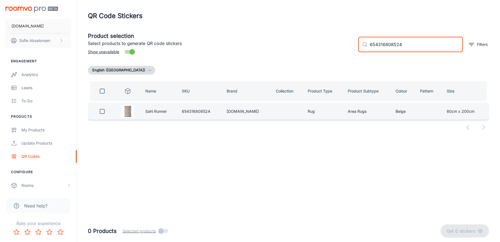
type input "654316808524"
click at [101, 111] on input "checkbox" at bounding box center [102, 111] width 11 height 11
checkbox input "true"
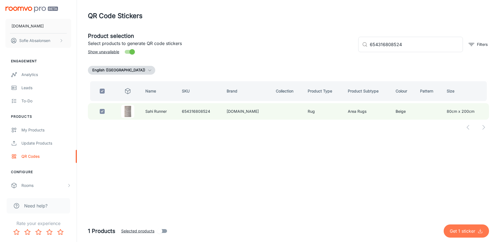
click at [458, 232] on p "Get 1 sticker" at bounding box center [464, 231] width 28 height 7
checkbox input "false"
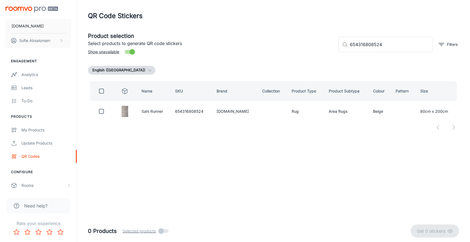
click at [349, 13] on div "QR Code Stickers" at bounding box center [273, 16] width 371 height 10
click at [385, 49] on input "654316808524" at bounding box center [391, 44] width 83 height 15
click at [351, 47] on input "654316808524" at bounding box center [391, 44] width 83 height 15
type input "0654316808524"
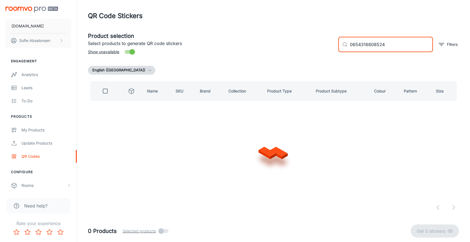
checkbox input "true"
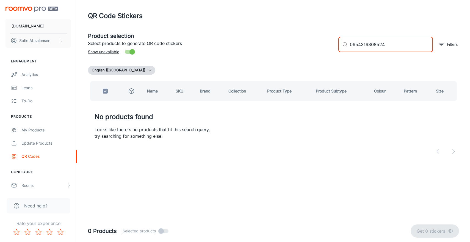
type input "654316808524"
checkbox input "false"
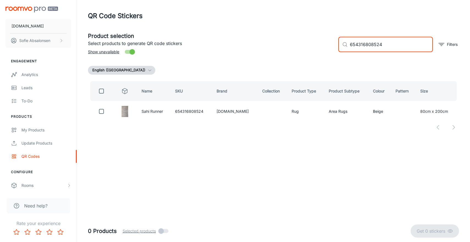
drag, startPoint x: 410, startPoint y: 43, endPoint x: 319, endPoint y: 37, distance: 90.6
click at [319, 37] on div "Product selection Select products to generate QR code stickers Show unavailable…" at bounding box center [271, 42] width 375 height 30
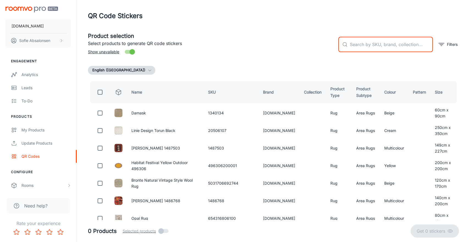
click at [258, 49] on div "Product selection Select products to generate QR code stickers Show unavailable" at bounding box center [209, 42] width 250 height 30
